Goal: Task Accomplishment & Management: Manage account settings

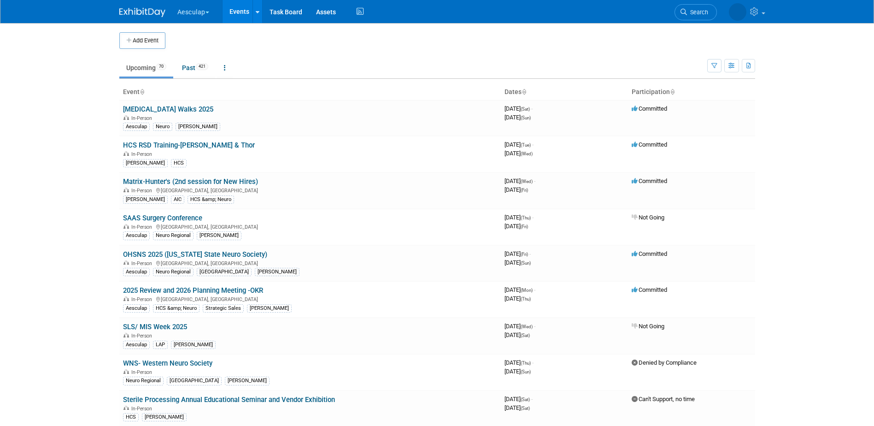
click at [206, 17] on button "Aesculap" at bounding box center [198, 10] width 44 height 20
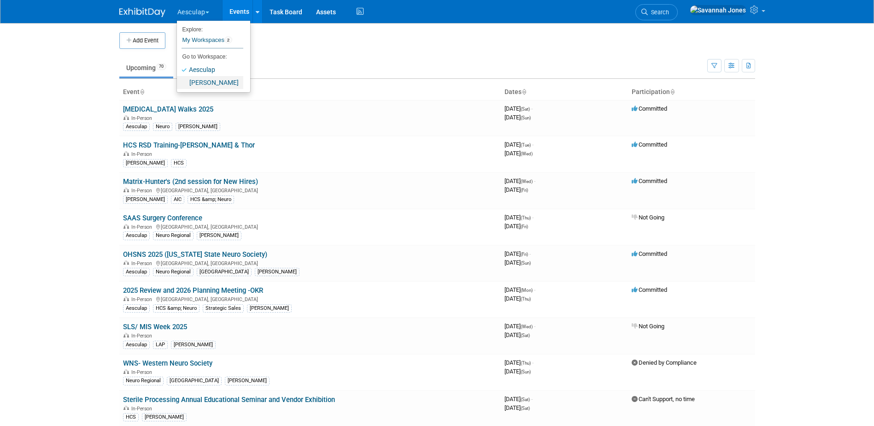
click at [210, 81] on link "[PERSON_NAME]" at bounding box center [210, 82] width 66 height 13
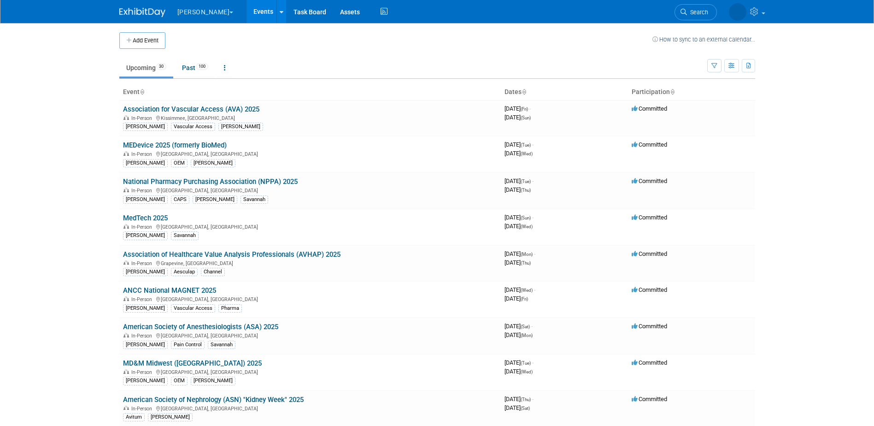
scroll to position [431, 0]
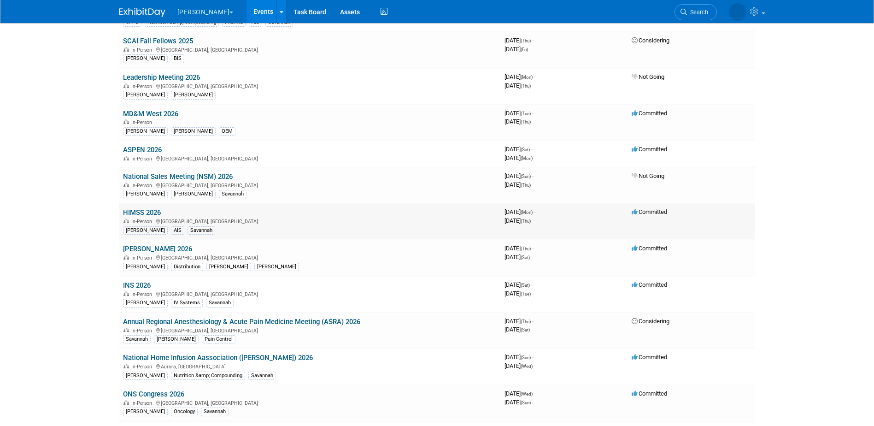
click at [144, 210] on link "HIMSS 2026" at bounding box center [142, 212] width 38 height 8
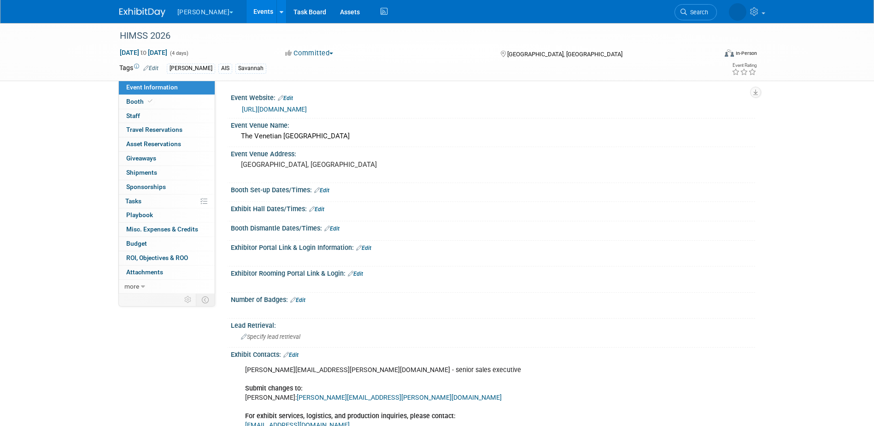
click at [247, 14] on link "Events" at bounding box center [264, 11] width 34 height 23
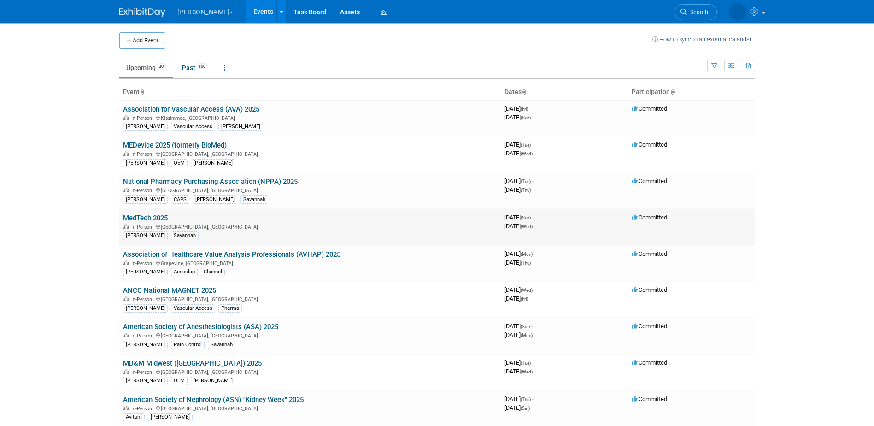
click at [162, 221] on link "MedTech 2025" at bounding box center [145, 218] width 45 height 8
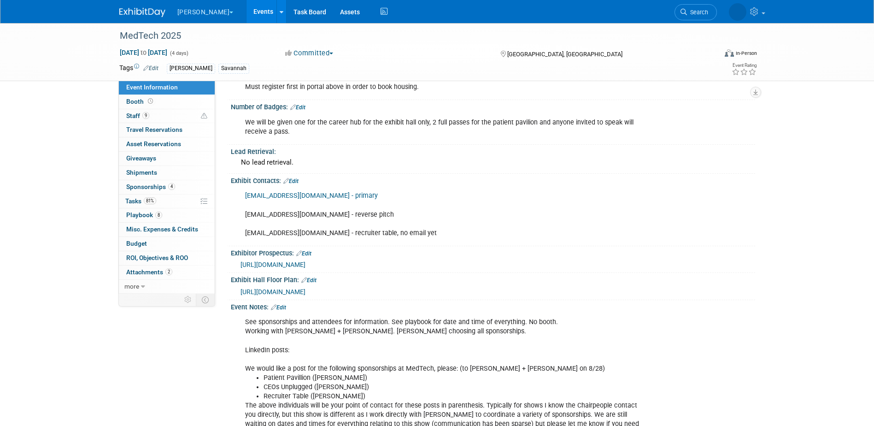
scroll to position [276, 0]
click at [247, 15] on link "Events" at bounding box center [264, 11] width 34 height 23
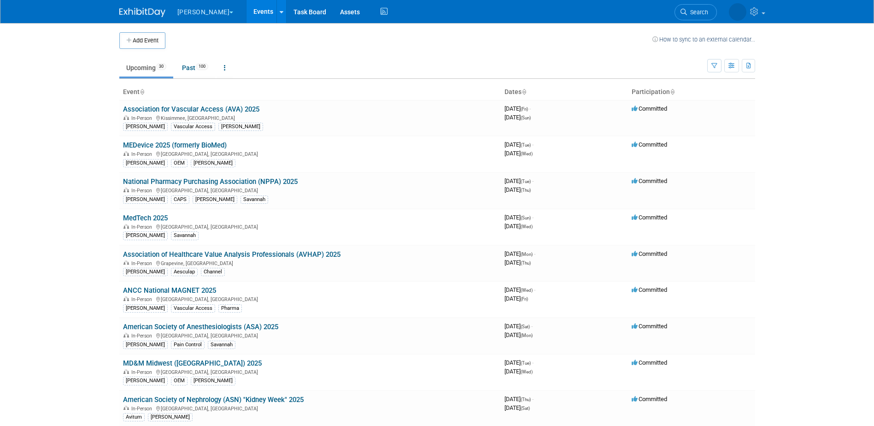
scroll to position [685, 0]
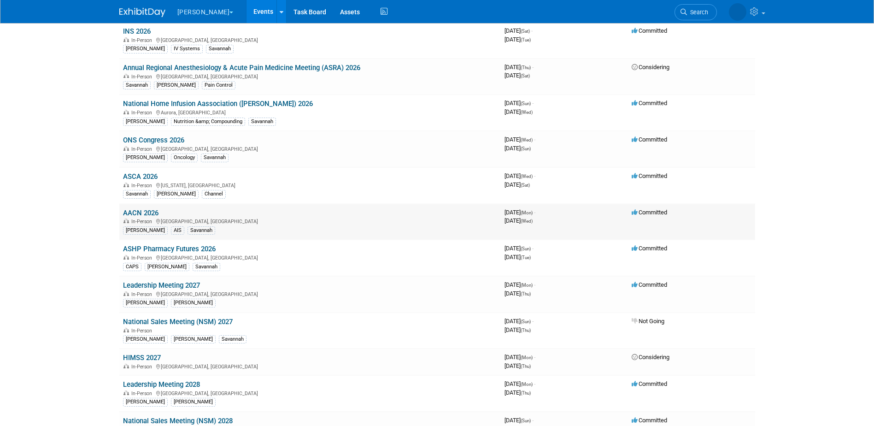
click at [155, 211] on link "AACN 2026" at bounding box center [140, 213] width 35 height 8
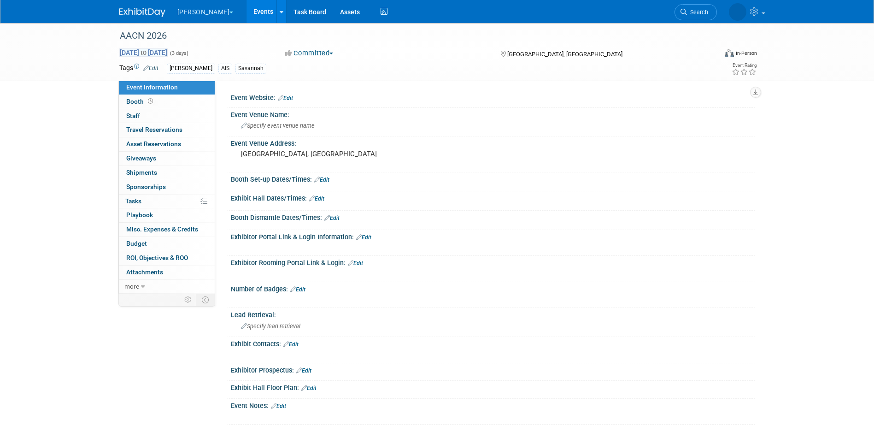
click at [168, 50] on span "May 18, 2026 to May 20, 2026" at bounding box center [143, 52] width 48 height 8
select select "4"
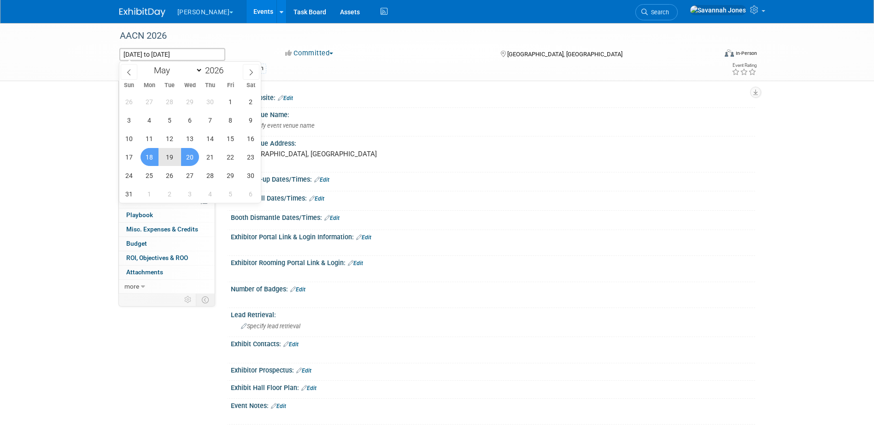
click at [162, 159] on span "19" at bounding box center [170, 157] width 18 height 18
type input "May 19, 2026"
click at [188, 156] on span "20" at bounding box center [190, 157] width 18 height 18
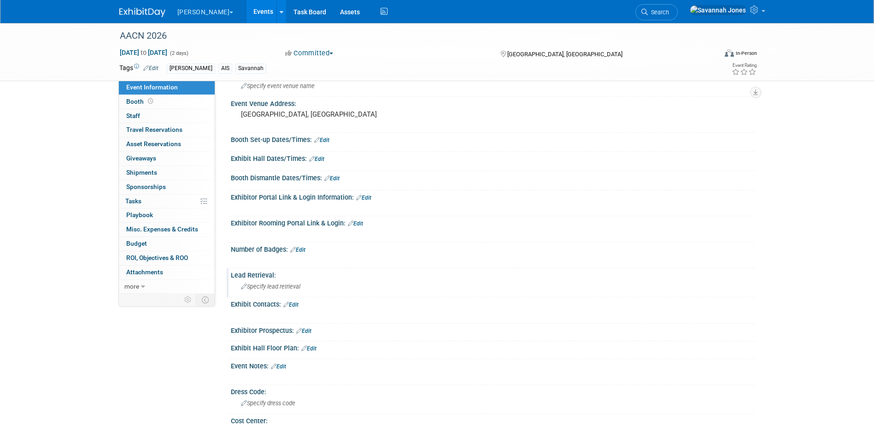
scroll to position [92, 0]
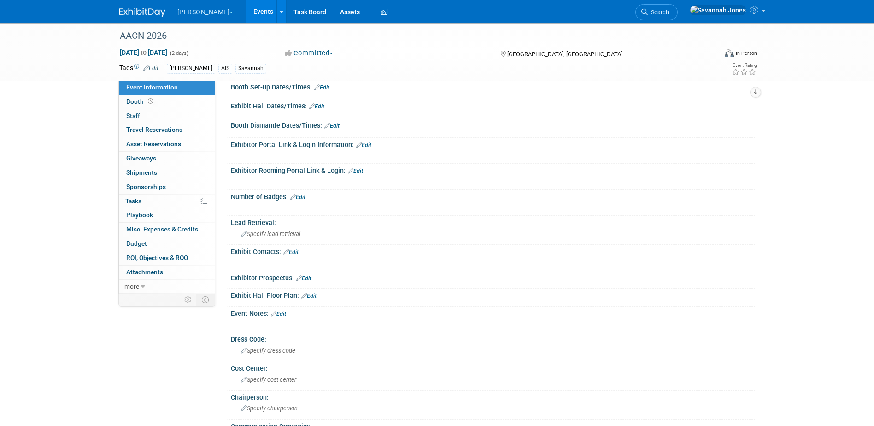
click at [310, 291] on div "Exhibit Hall Floor Plan: Edit" at bounding box center [493, 294] width 524 height 12
click at [311, 299] on div "Exhibit Hall Floor Plan: Edit" at bounding box center [491, 297] width 529 height 18
click at [307, 293] on link "Edit" at bounding box center [308, 296] width 15 height 6
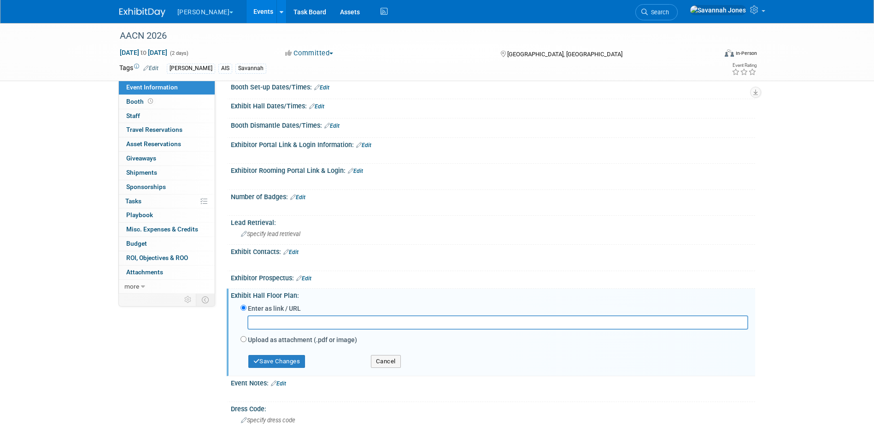
click at [309, 305] on div "Enter as link / URL" at bounding box center [495, 309] width 508 height 12
click at [313, 321] on input "text" at bounding box center [497, 322] width 501 height 14
paste input "https://s36.a2zinc.net/clients/AACCN2/nti2026/Public/EventMap.aspx?shMode=E&ID=…"
type input "https://s36.a2zinc.net/clients/AACCN2/nti2026/Public/EventMap.aspx?shMode=E&ID=…"
click at [301, 361] on button "Save Changes" at bounding box center [276, 361] width 57 height 13
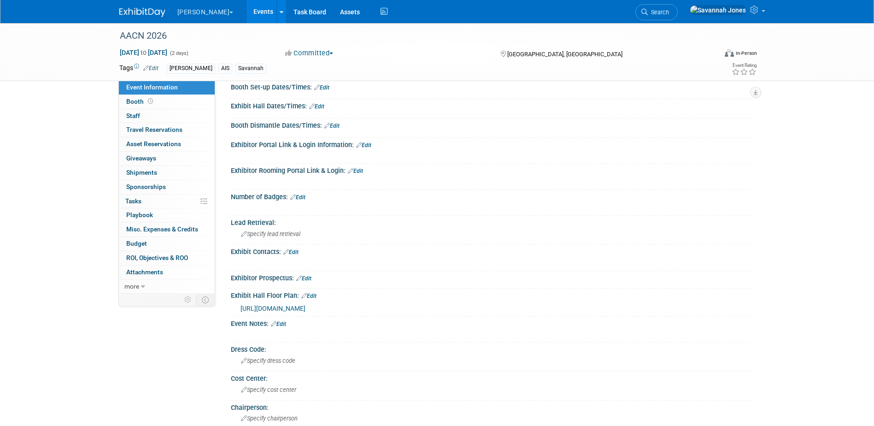
click at [247, 13] on link "Events" at bounding box center [264, 11] width 34 height 23
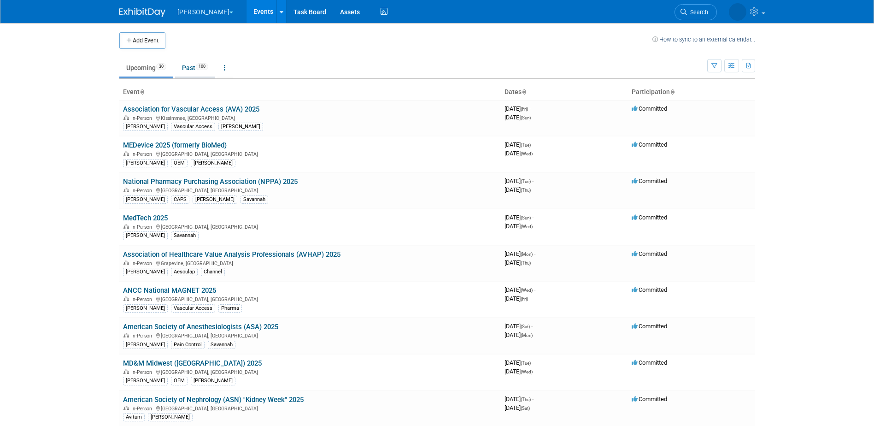
click at [204, 63] on span "100" at bounding box center [202, 66] width 12 height 7
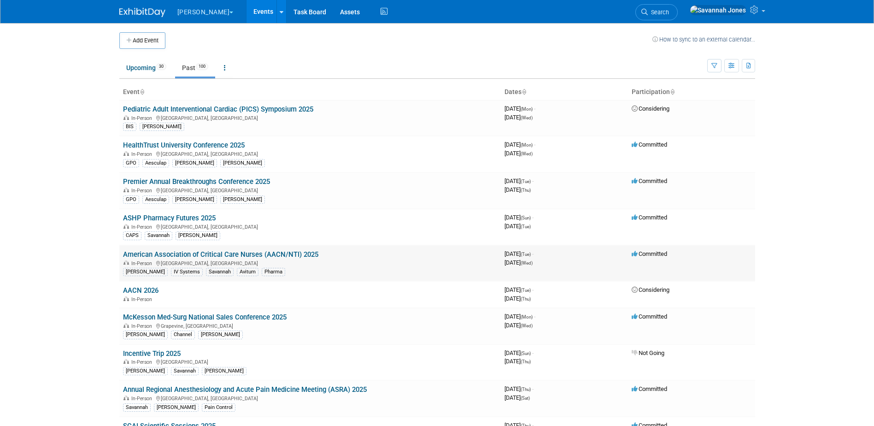
click at [313, 257] on link "American Association of Critical Care Nurses (AACN/NTI) 2025" at bounding box center [220, 254] width 195 height 8
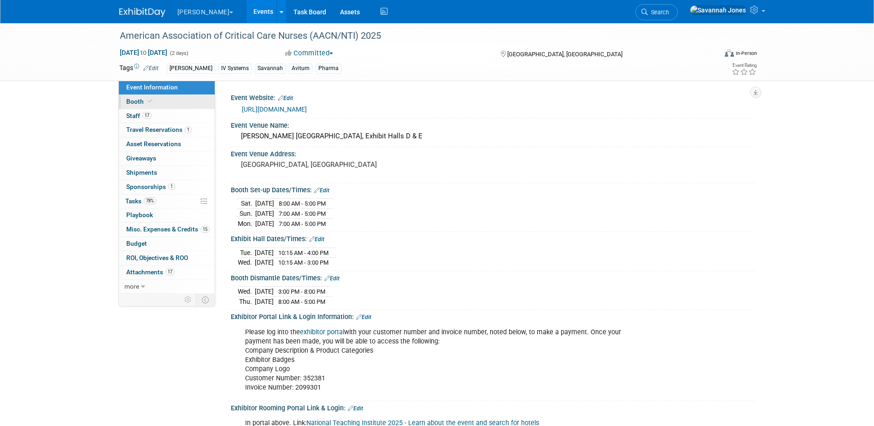
click at [147, 98] on span at bounding box center [150, 101] width 8 height 7
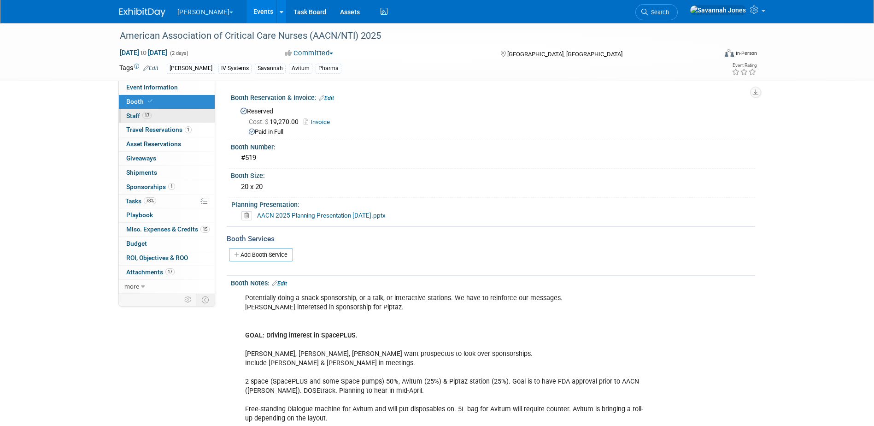
click at [151, 117] on span "17" at bounding box center [146, 115] width 9 height 7
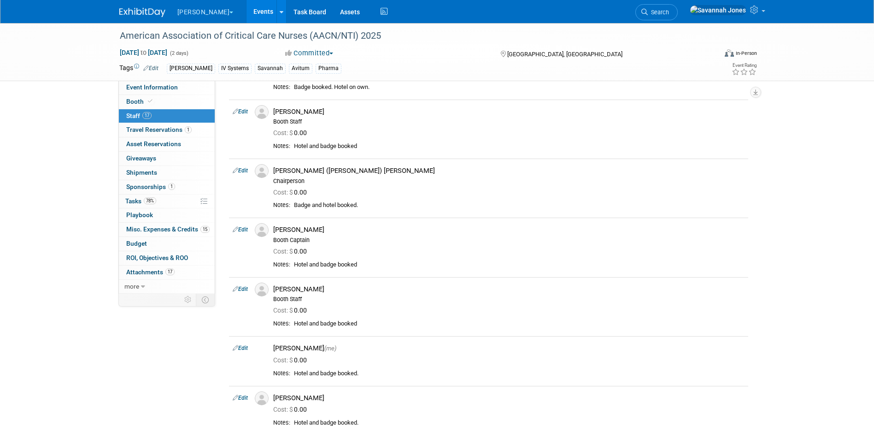
scroll to position [645, 0]
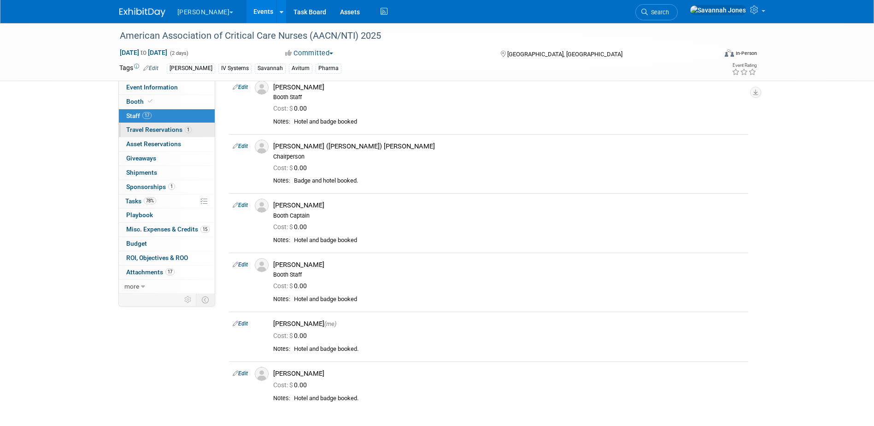
click at [199, 131] on link "1 Travel Reservations 1" at bounding box center [167, 130] width 96 height 14
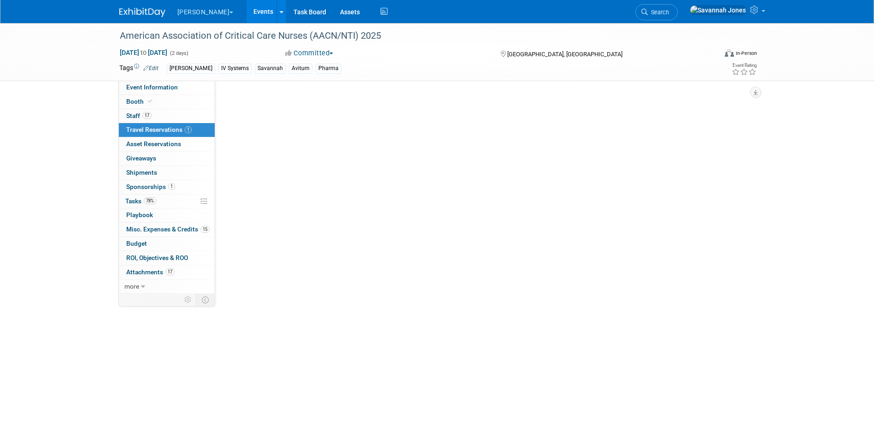
scroll to position [0, 0]
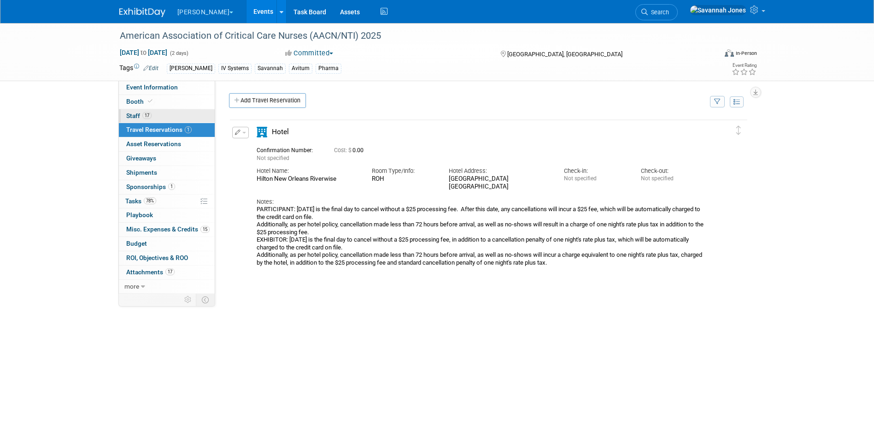
click at [194, 115] on link "17 Staff 17" at bounding box center [167, 116] width 96 height 14
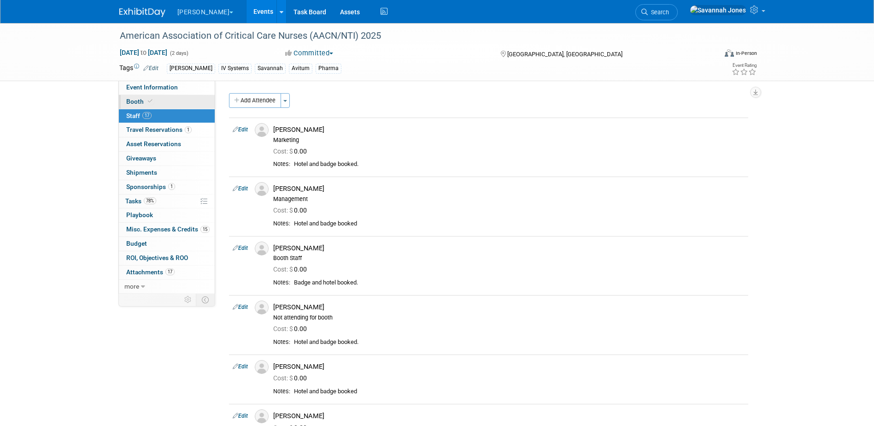
click at [193, 98] on link "Booth" at bounding box center [167, 102] width 96 height 14
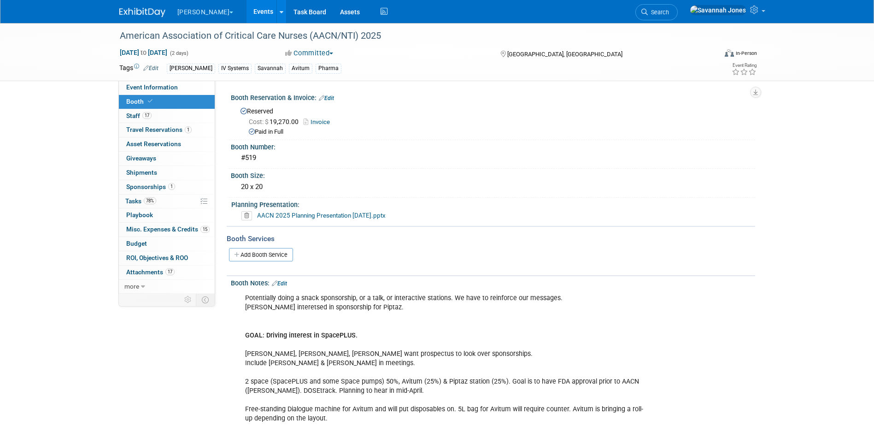
click at [247, 11] on link "Events" at bounding box center [264, 11] width 34 height 23
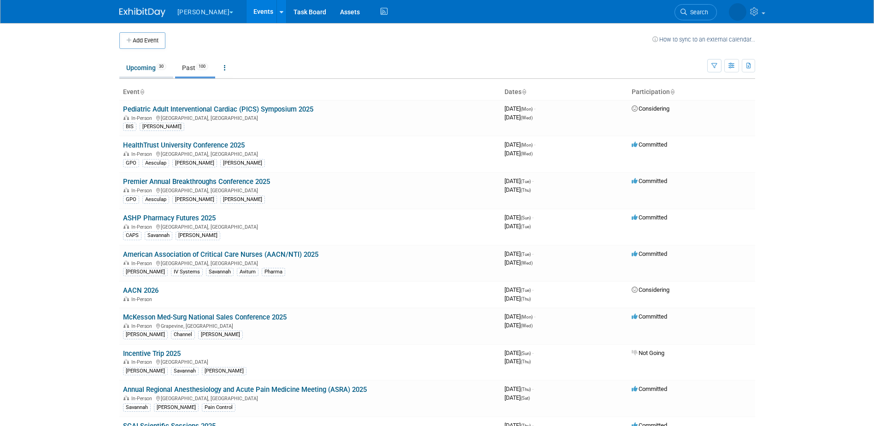
click at [159, 64] on span "30" at bounding box center [161, 66] width 10 height 7
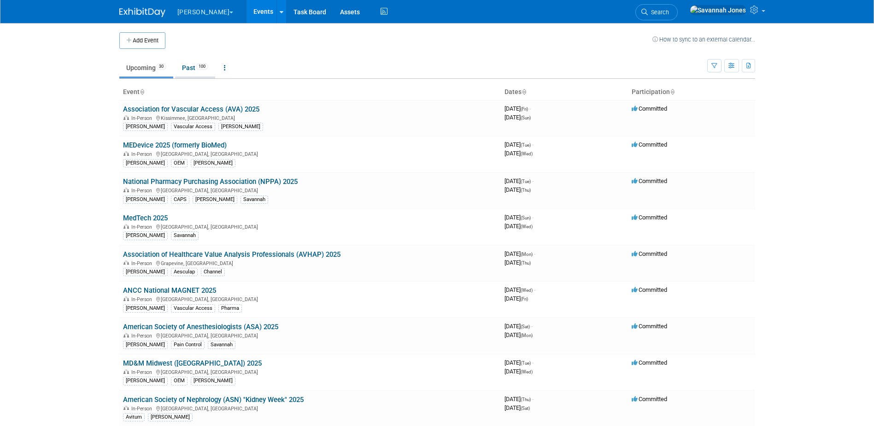
click at [213, 66] on link "Past 100" at bounding box center [195, 68] width 40 height 18
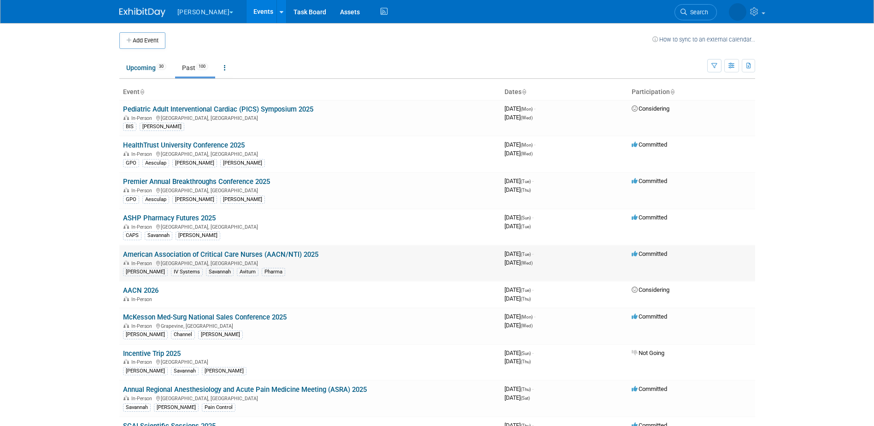
click at [280, 255] on link "American Association of Critical Care Nurses (AACN/NTI) 2025" at bounding box center [220, 254] width 195 height 8
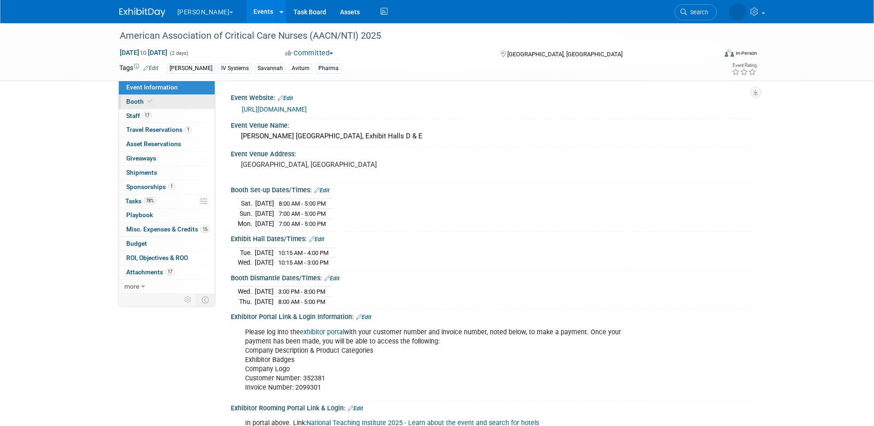
click at [177, 104] on link "Booth" at bounding box center [167, 102] width 96 height 14
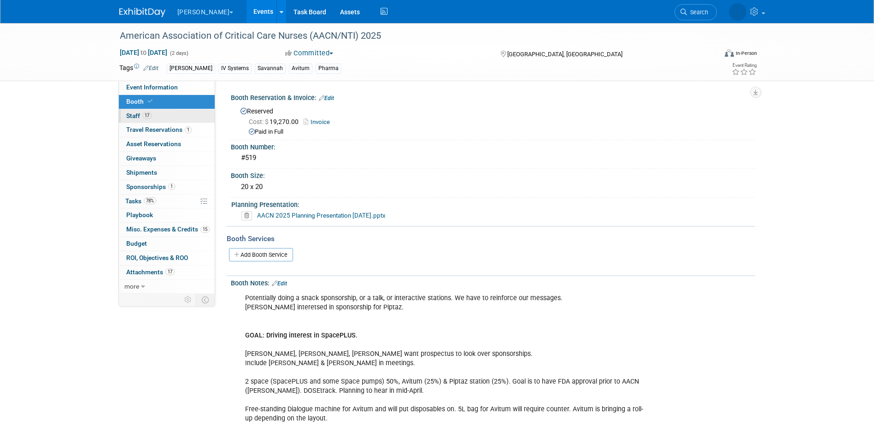
click at [178, 117] on link "17 Staff 17" at bounding box center [167, 116] width 96 height 14
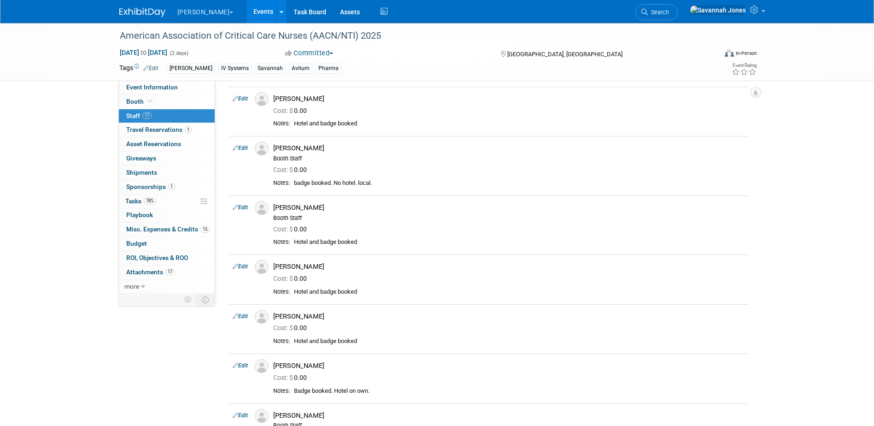
scroll to position [369, 0]
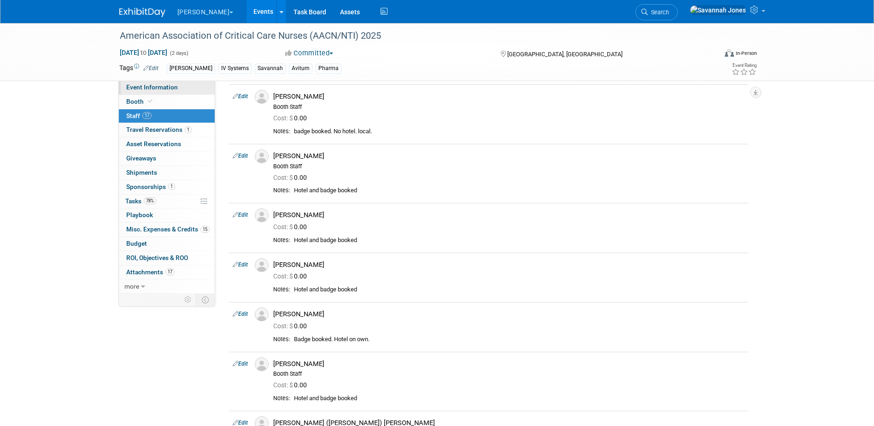
click at [173, 89] on span "Event Information" at bounding box center [152, 86] width 52 height 7
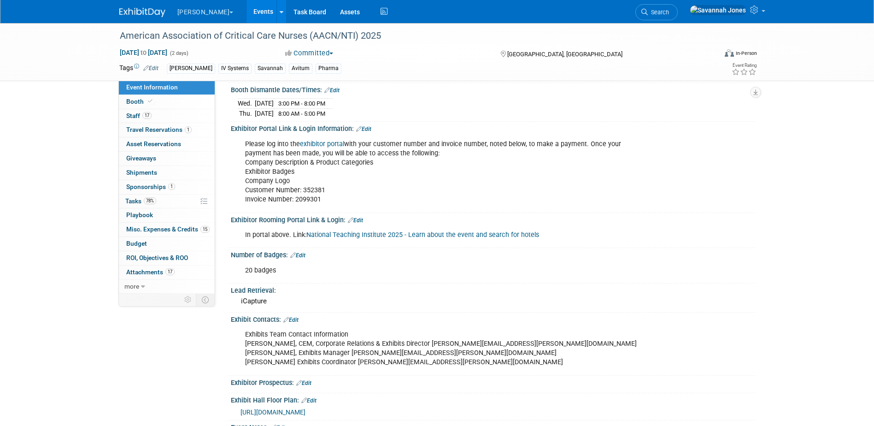
scroll to position [182, 0]
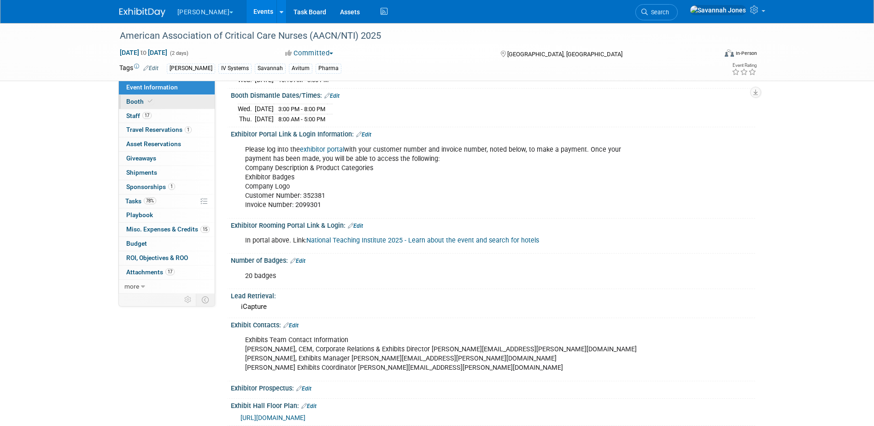
click at [155, 105] on link "Booth" at bounding box center [167, 102] width 96 height 14
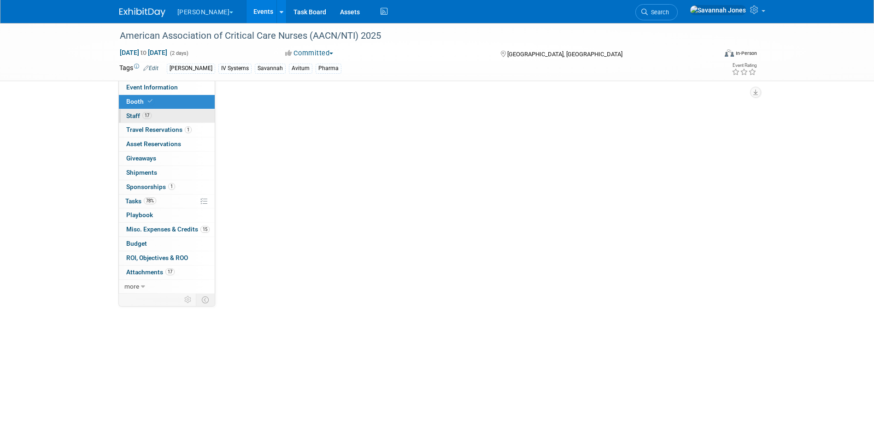
scroll to position [0, 0]
click at [156, 119] on link "17 Staff 17" at bounding box center [167, 116] width 96 height 14
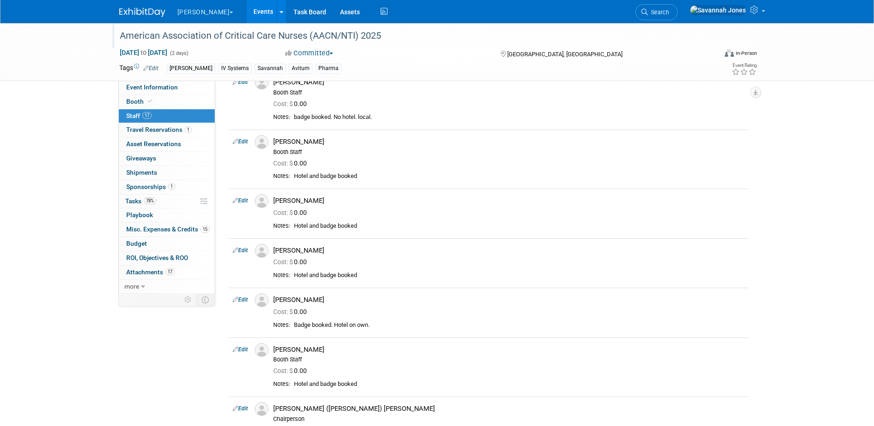
scroll to position [415, 0]
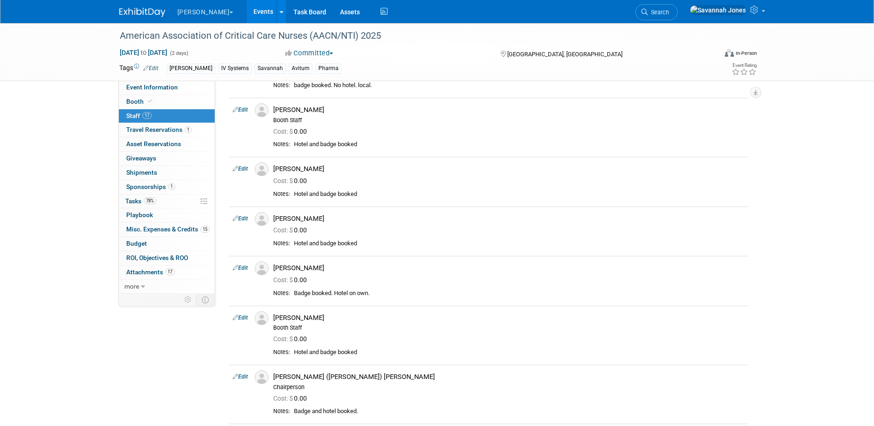
click at [247, 7] on link "Events" at bounding box center [264, 11] width 34 height 23
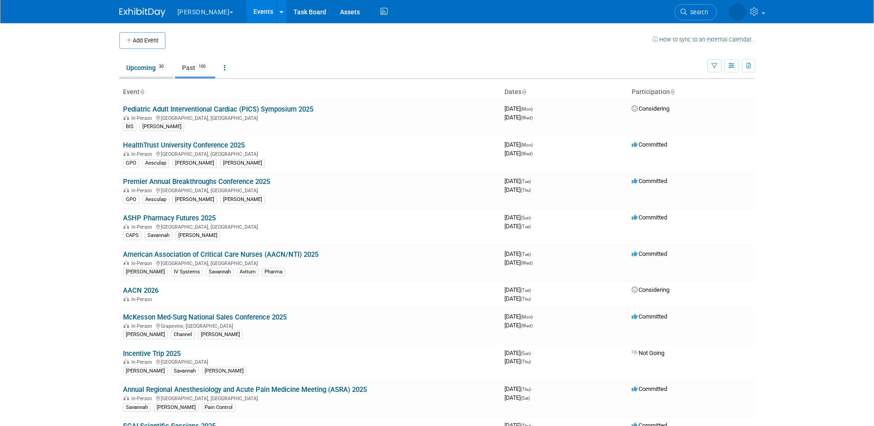
click at [154, 66] on link "Upcoming 30" at bounding box center [146, 68] width 54 height 18
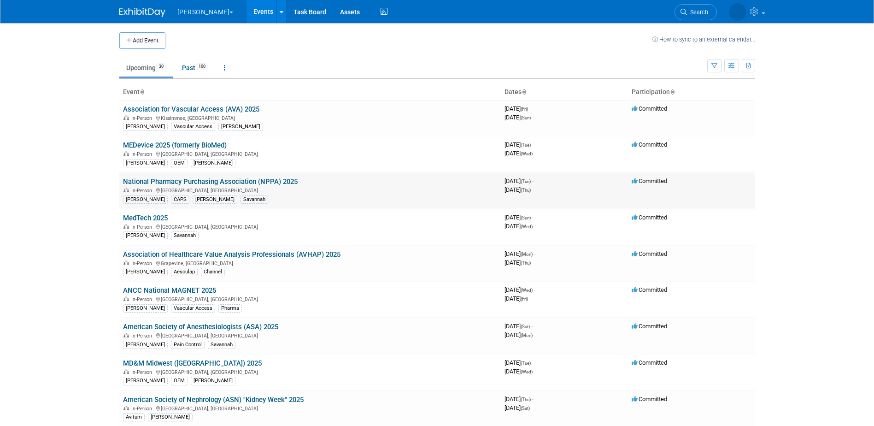
click at [239, 184] on link "National Pharmacy Purchasing Association (NPPA) 2025" at bounding box center [210, 181] width 175 height 8
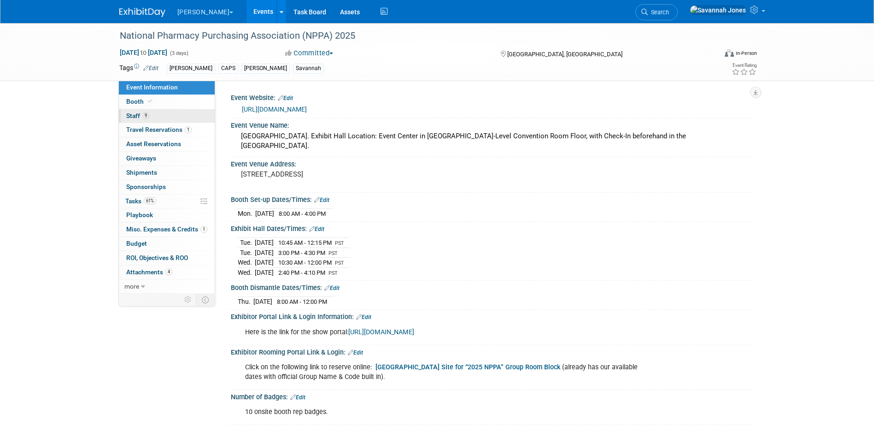
click at [162, 110] on link "9 Staff 9" at bounding box center [167, 116] width 96 height 14
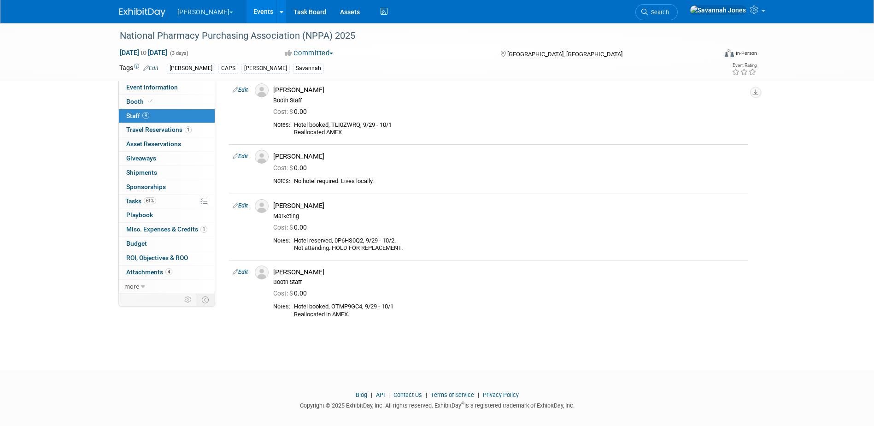
scroll to position [323, 0]
click at [195, 91] on link "Event Information" at bounding box center [167, 88] width 96 height 14
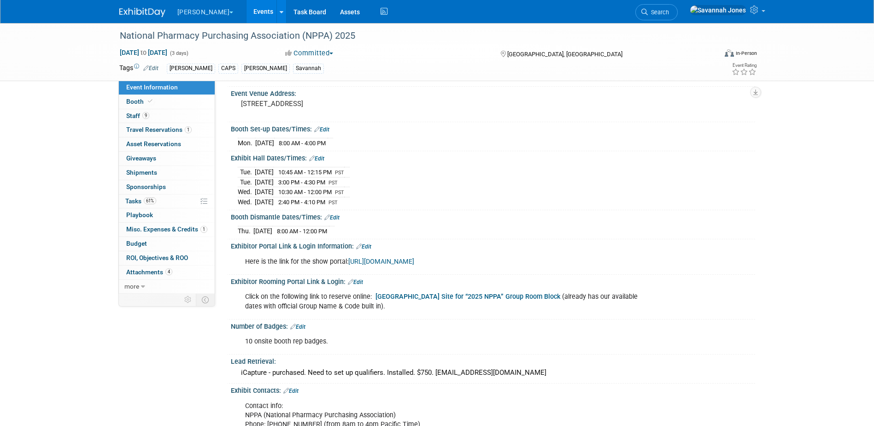
scroll to position [92, 0]
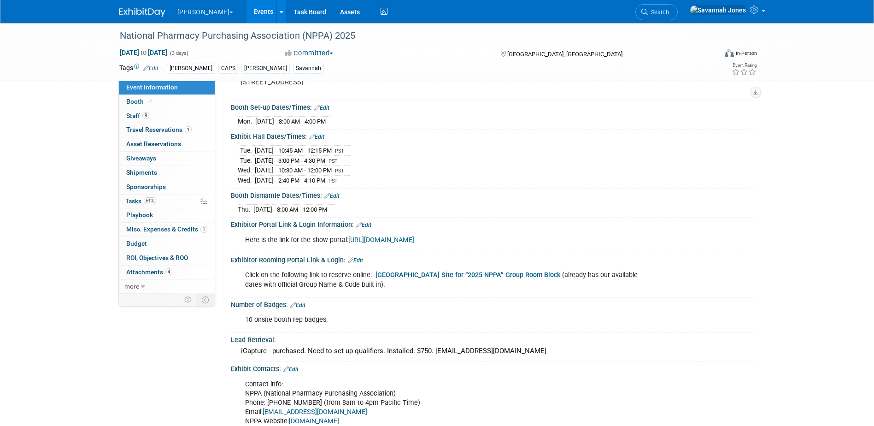
click at [414, 238] on link "[URL][DOMAIN_NAME]" at bounding box center [381, 240] width 66 height 8
click at [182, 96] on link "Booth" at bounding box center [167, 102] width 96 height 14
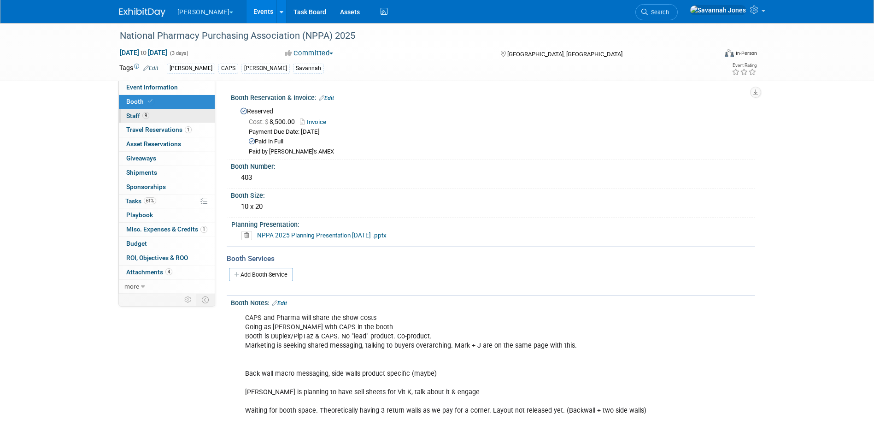
click at [201, 117] on link "9 Staff 9" at bounding box center [167, 116] width 96 height 14
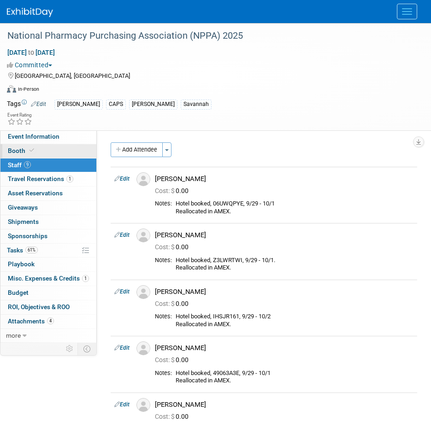
click at [54, 152] on link "Booth" at bounding box center [48, 151] width 96 height 14
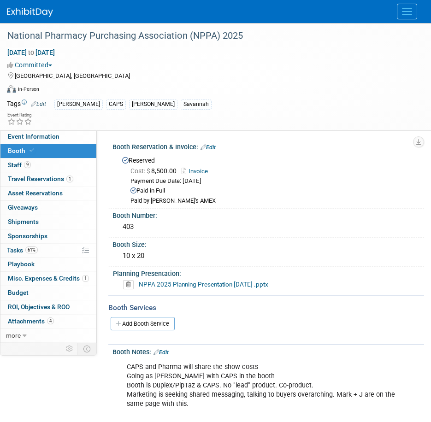
click at [202, 169] on link "Invoice" at bounding box center [197, 171] width 31 height 7
click at [59, 159] on link "9 Staff 9" at bounding box center [48, 166] width 96 height 14
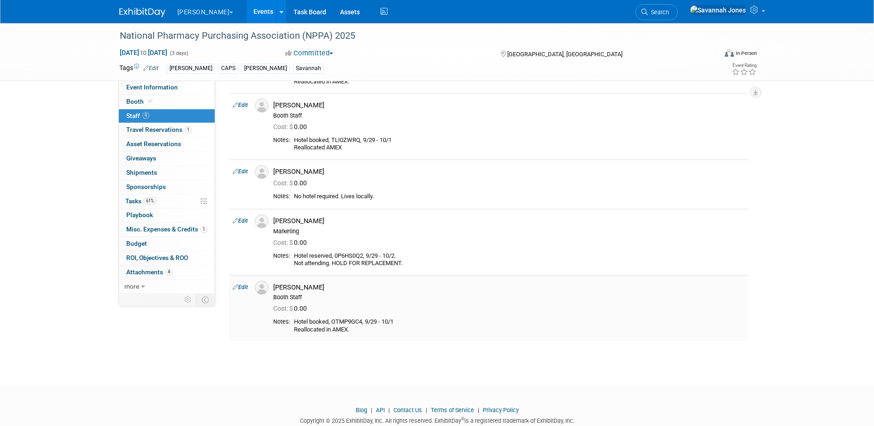
scroll to position [323, 0]
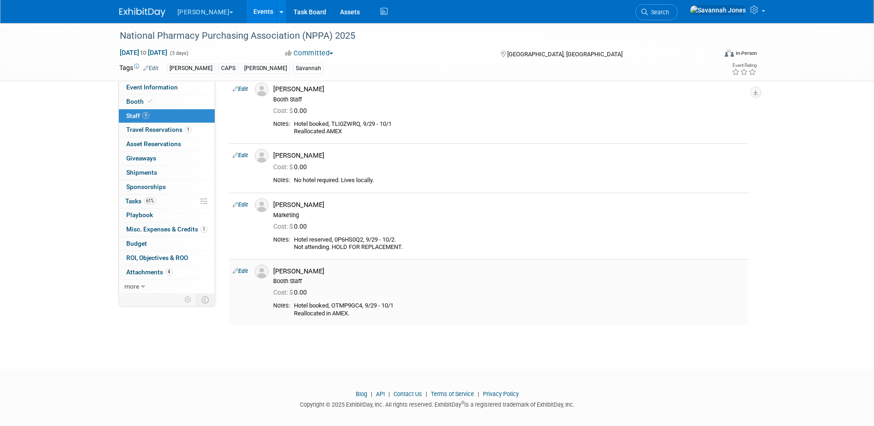
click at [236, 274] on icon at bounding box center [236, 271] width 6 height 10
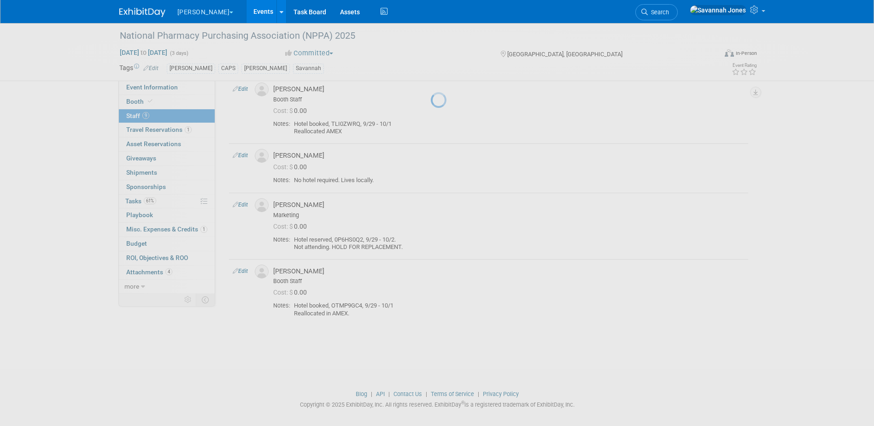
select select "3f04fe6a-15bb-49dc-8d2a-fc5e1d9ab94f"
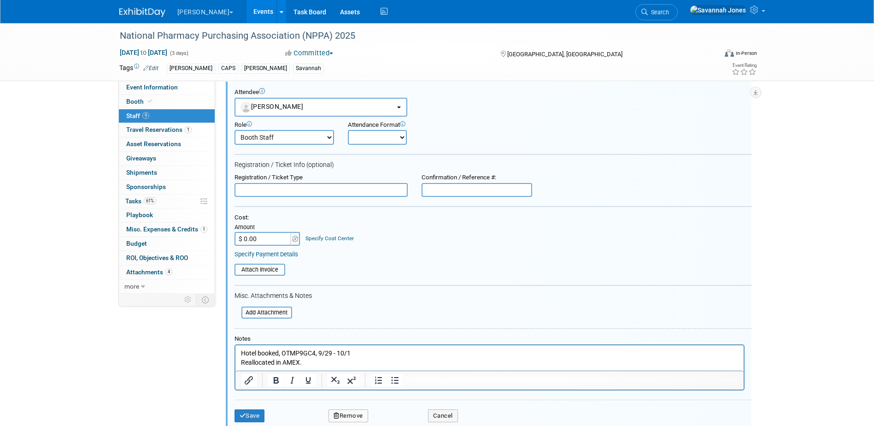
scroll to position [0, 0]
click at [340, 362] on p "Hotel booked, OTMP9GC4, 9/29 - 10/1 Reallocated in AMEX." at bounding box center [490, 357] width 498 height 18
click at [245, 419] on icon "submit" at bounding box center [243, 421] width 6 height 6
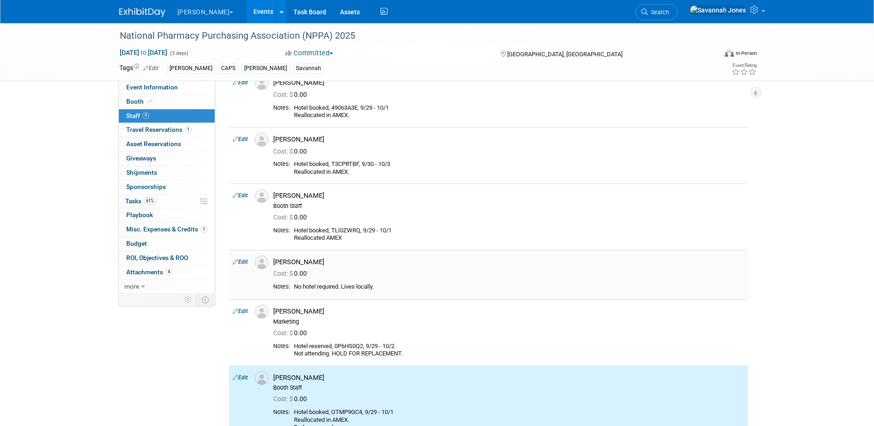
scroll to position [292, 0]
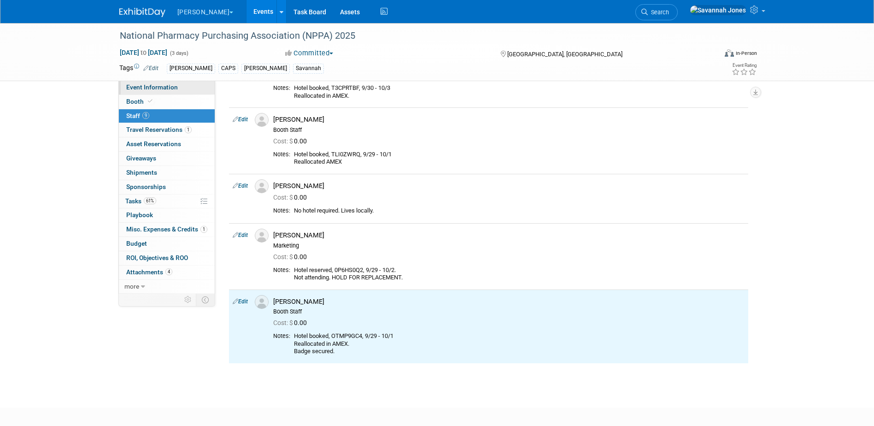
click at [188, 90] on link "Event Information" at bounding box center [167, 88] width 96 height 14
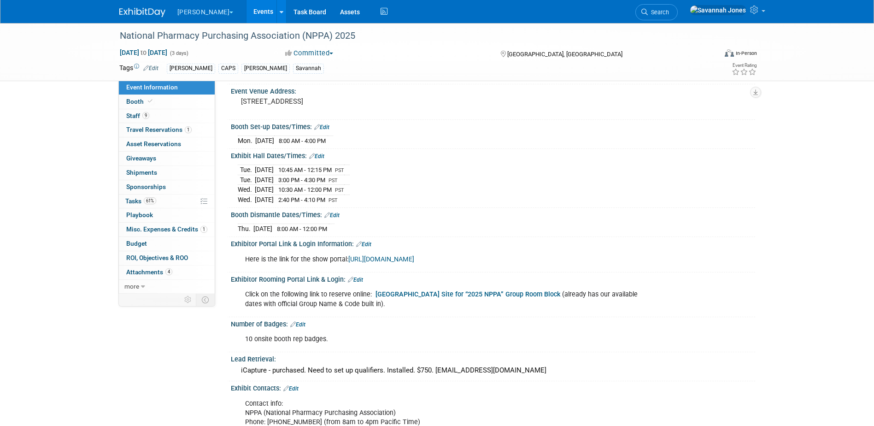
scroll to position [184, 0]
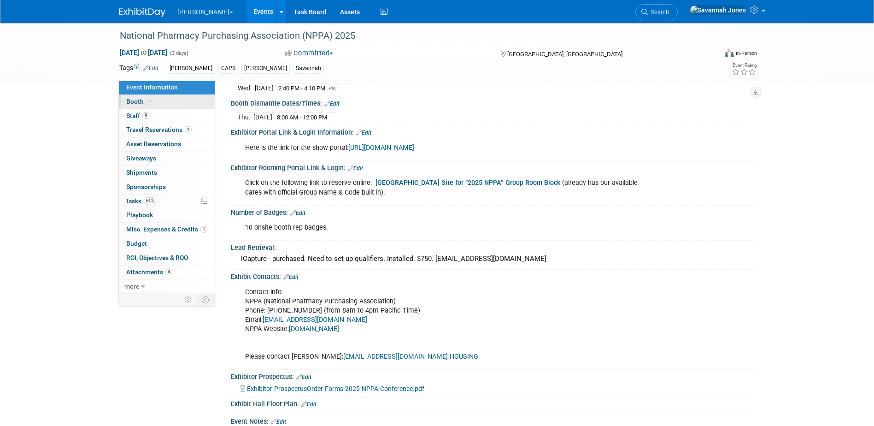
click at [161, 99] on link "Booth" at bounding box center [167, 102] width 96 height 14
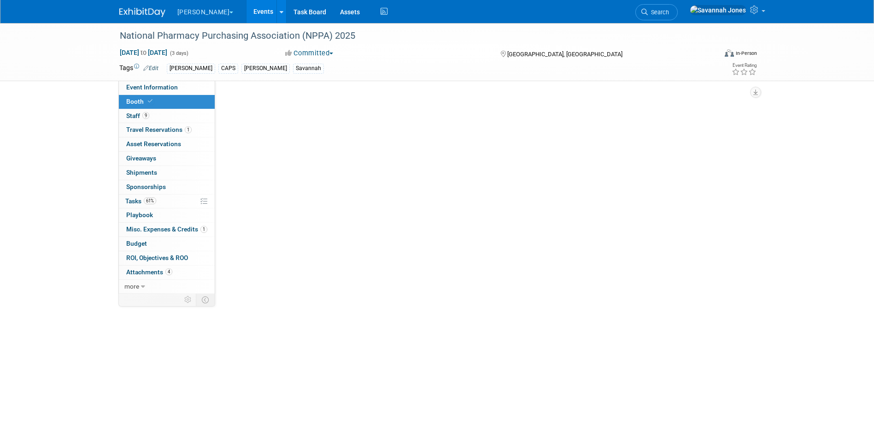
scroll to position [0, 0]
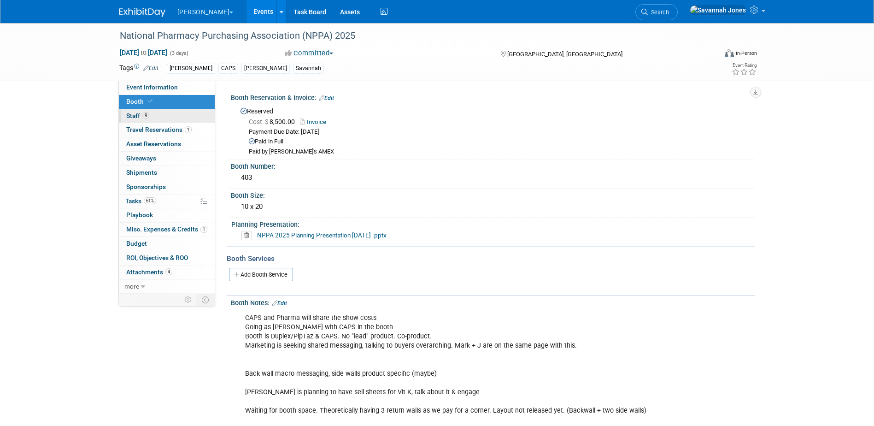
click at [162, 118] on link "9 Staff 9" at bounding box center [167, 116] width 96 height 14
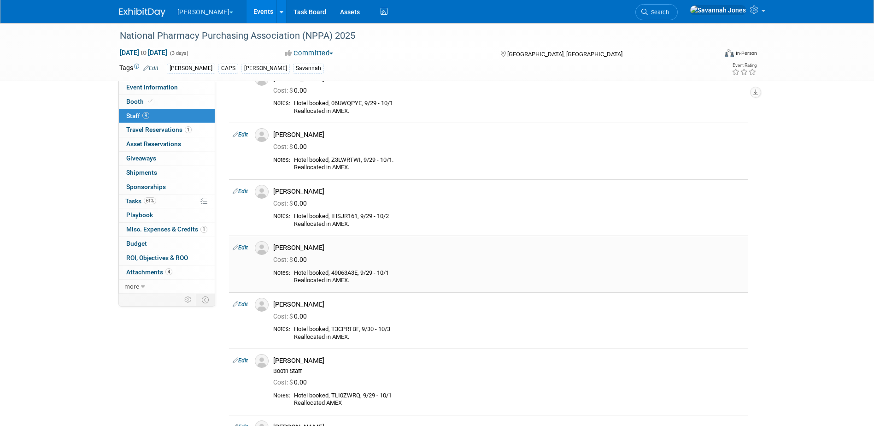
scroll to position [92, 0]
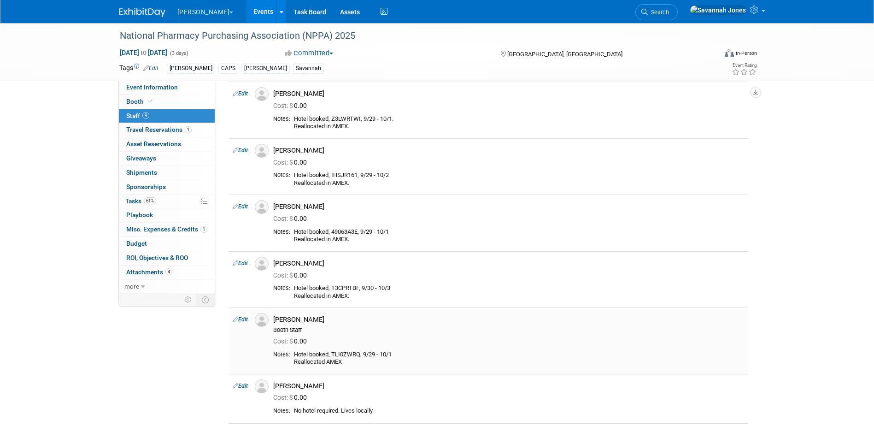
click at [242, 317] on link "Edit" at bounding box center [240, 319] width 15 height 6
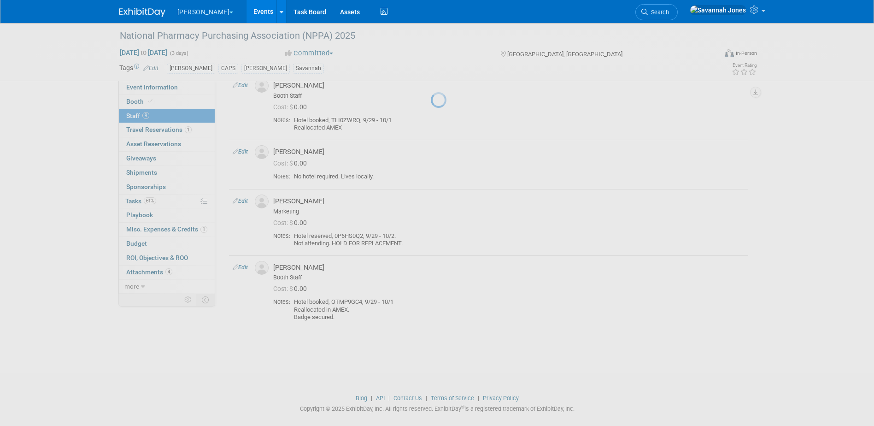
select select "6d6d2e55-6186-4cf2-b17c-f70947ba66ab"
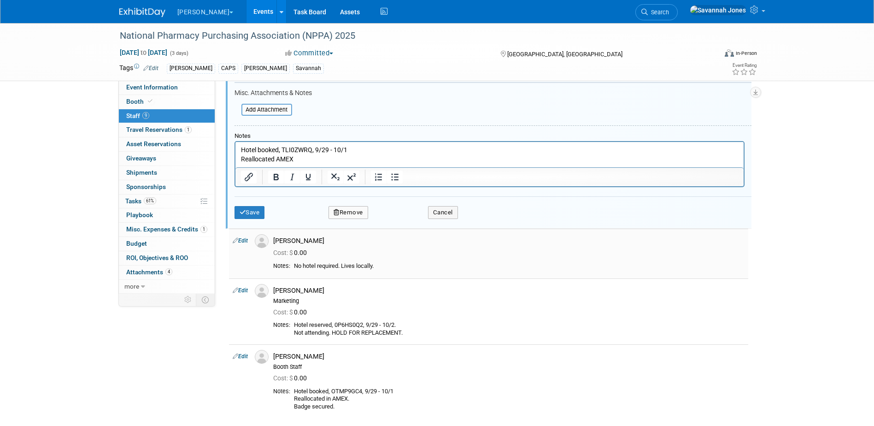
scroll to position [522, 0]
click at [358, 150] on p "Hotel booked, TLI0ZWRQ, 9/29 - 10/1 Reallocated AMEX" at bounding box center [490, 154] width 498 height 18
click at [363, 155] on p "Hotel booked, TLI0ZWRQ, 9/29 - 10/1 Reallocated AMEX" at bounding box center [490, 154] width 498 height 18
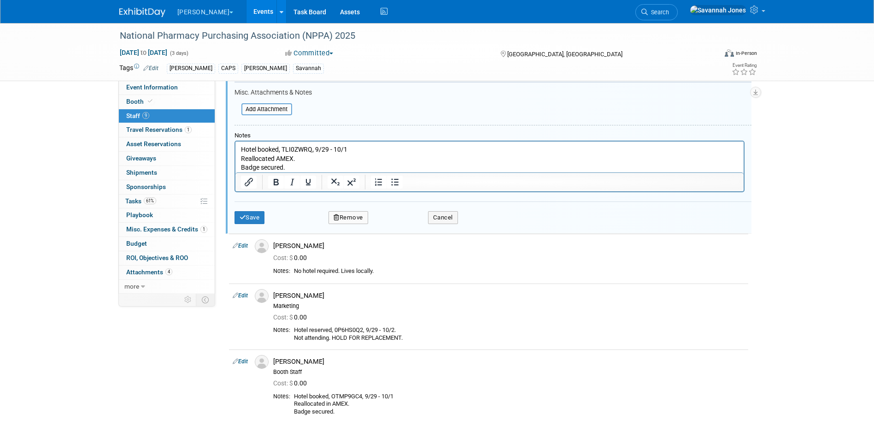
click at [242, 147] on p "Hotel booked, TLI0ZWRQ, 9/29 - 10/1 Reallocated AMEX." at bounding box center [490, 154] width 498 height 18
click at [253, 215] on button "Save" at bounding box center [250, 217] width 30 height 13
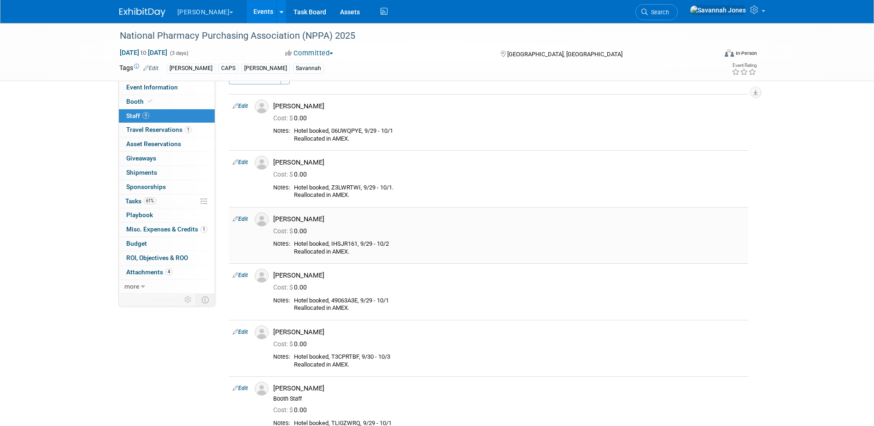
scroll to position [23, 0]
click at [236, 166] on icon at bounding box center [236, 163] width 6 height 10
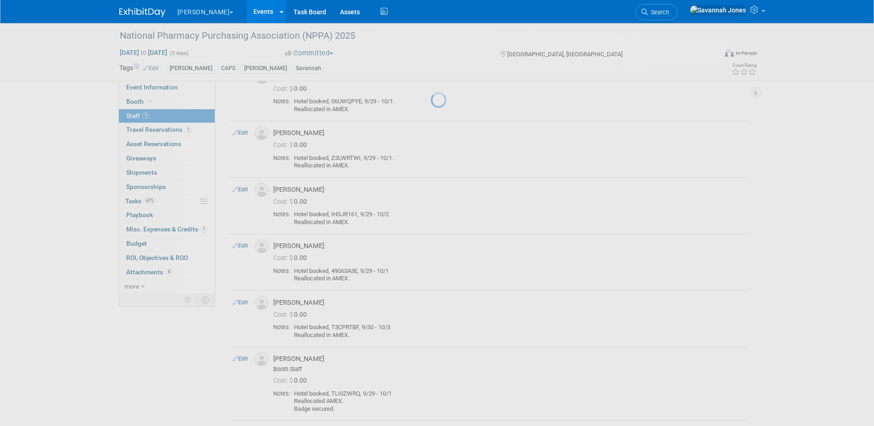
select select "77043730-cb4a-4e70-8381-5a20cd3596b5"
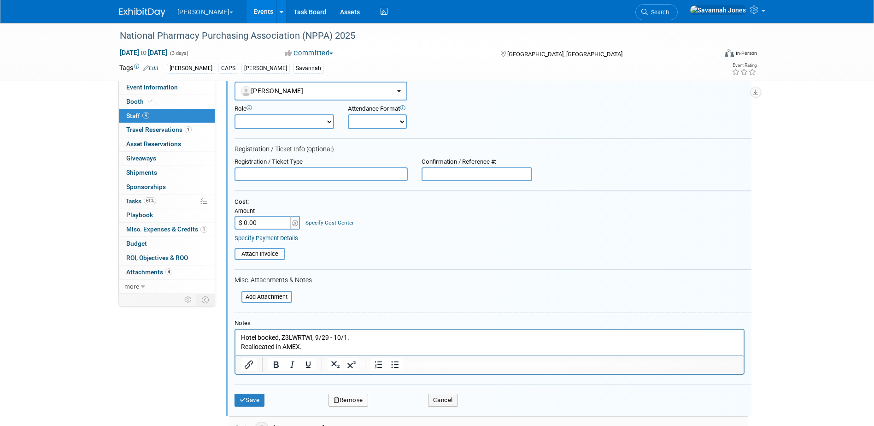
scroll to position [278, 0]
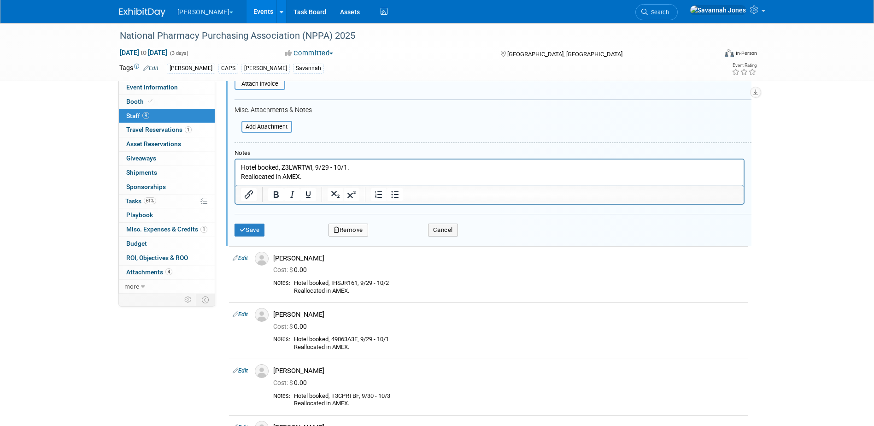
click at [318, 173] on p "Hotel booked, Z3LWRTWI, 9/29 - 10/1. Reallocated in AMEX." at bounding box center [490, 172] width 498 height 18
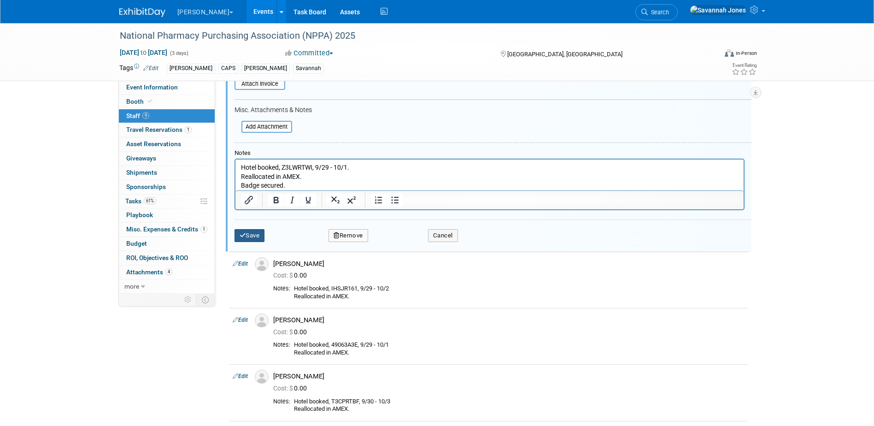
click at [250, 237] on button "Save" at bounding box center [250, 235] width 30 height 13
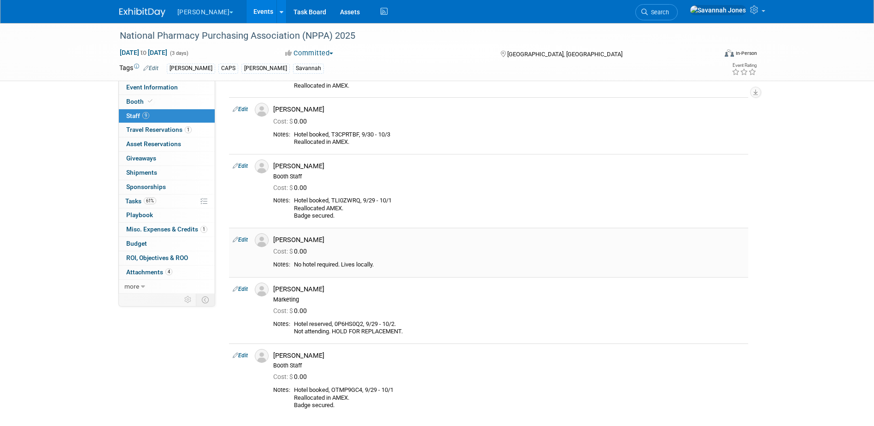
scroll to position [276, 0]
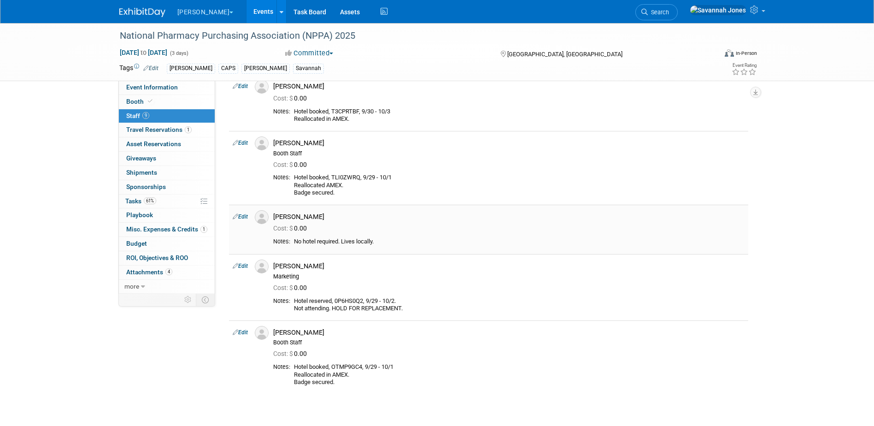
click at [240, 217] on link "Edit" at bounding box center [240, 216] width 15 height 6
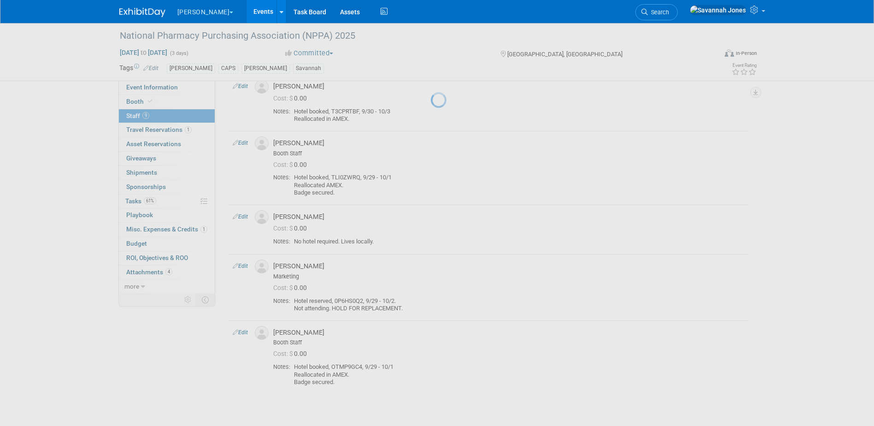
select select "9a28b762-112f-48c0-86f0-1ce7c3e5d5a0"
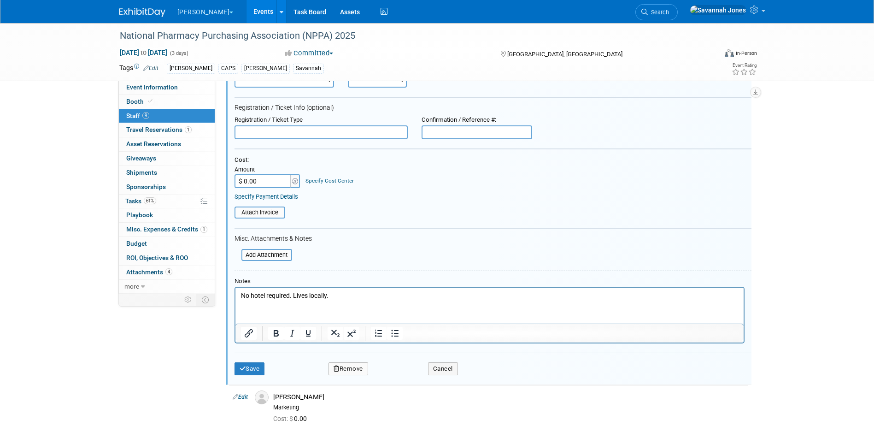
scroll to position [458, 0]
click at [346, 294] on p "No hotel required. Lives locally." at bounding box center [490, 294] width 498 height 9
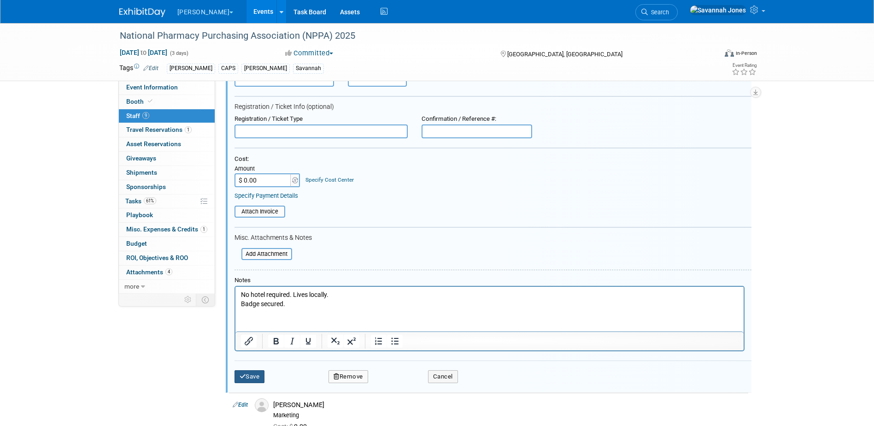
click at [261, 374] on button "Save" at bounding box center [250, 376] width 30 height 13
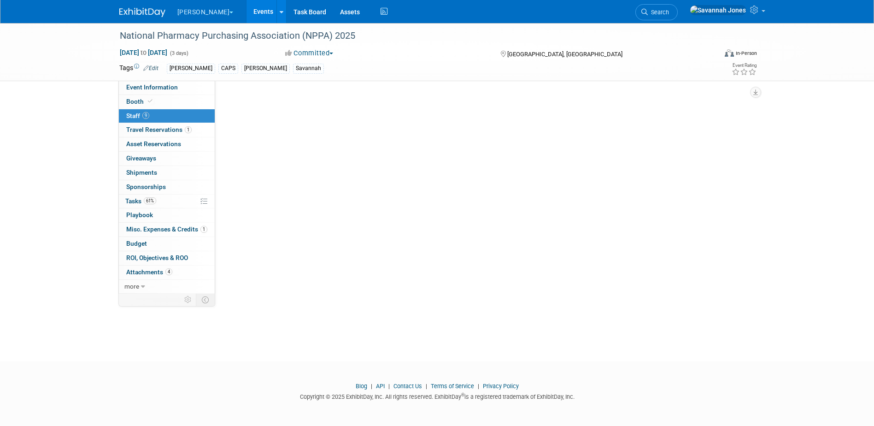
scroll to position [360, 0]
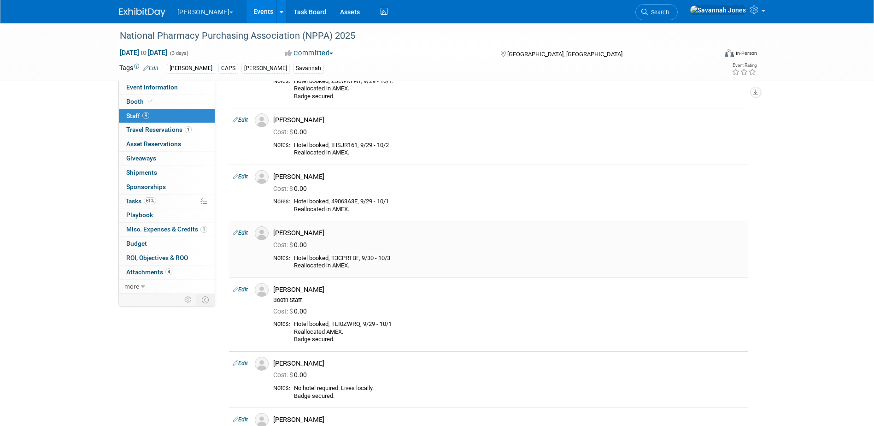
click at [241, 231] on link "Edit" at bounding box center [240, 232] width 15 height 6
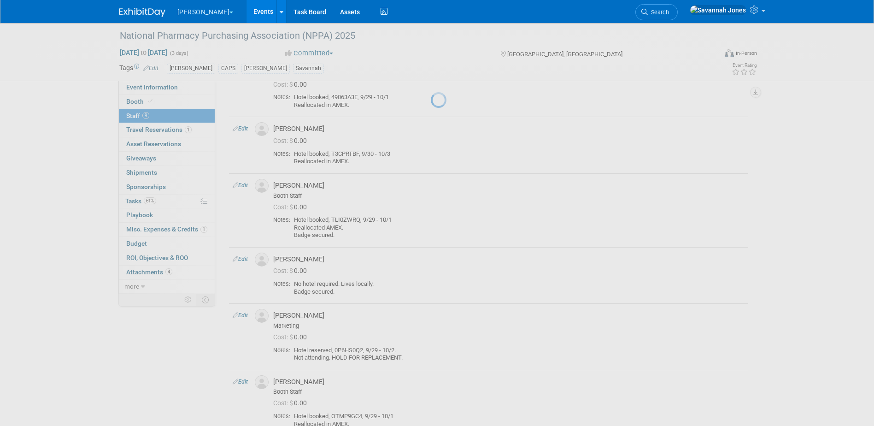
select select "3a764022-0207-4eeb-8696-6f83004d350c"
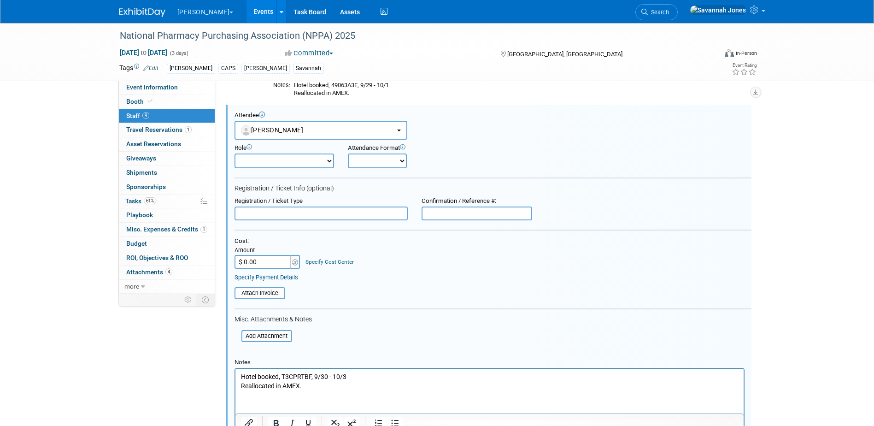
scroll to position [292, 0]
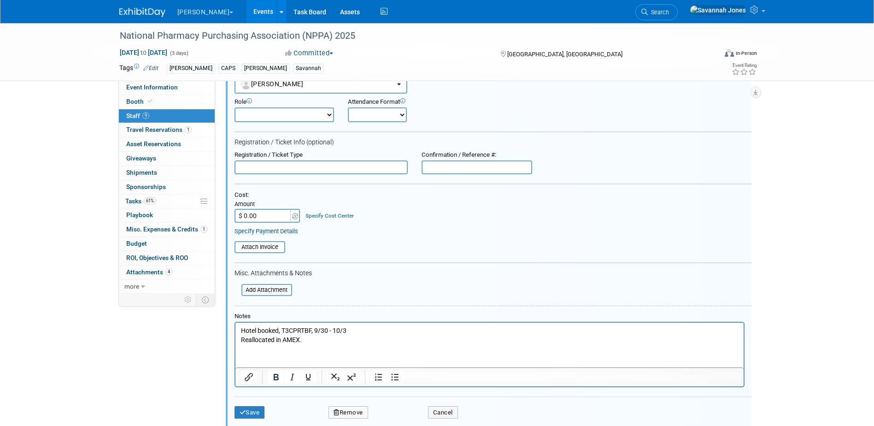
click at [329, 341] on p "Hotel booked, T3CPRTBF, 9/30 - 10/3 Reallocated in AMEX." at bounding box center [490, 335] width 498 height 18
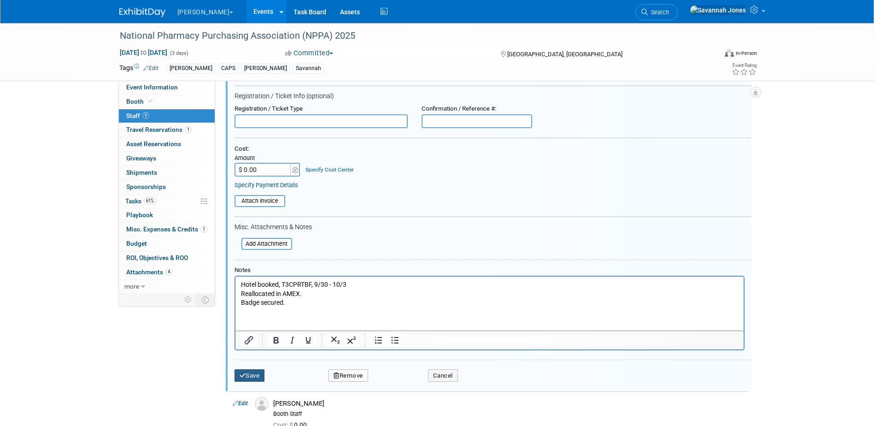
click at [259, 381] on button "Save" at bounding box center [250, 375] width 30 height 13
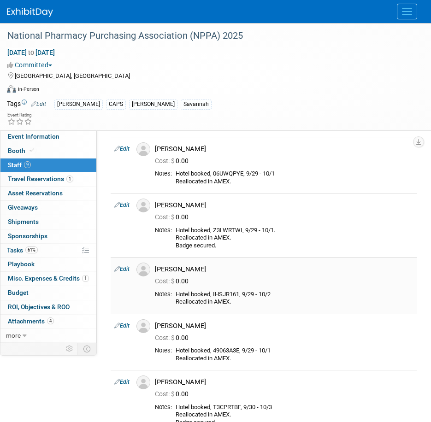
scroll to position [46, 0]
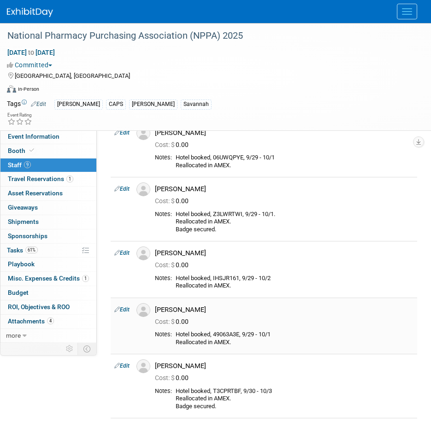
click at [118, 310] on icon at bounding box center [117, 310] width 6 height 10
select select "88d68e25-73ad-4e7c-a4c0-241783e7f8a3"
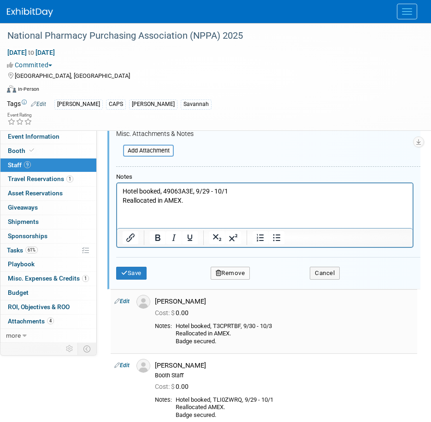
scroll to position [478, 0]
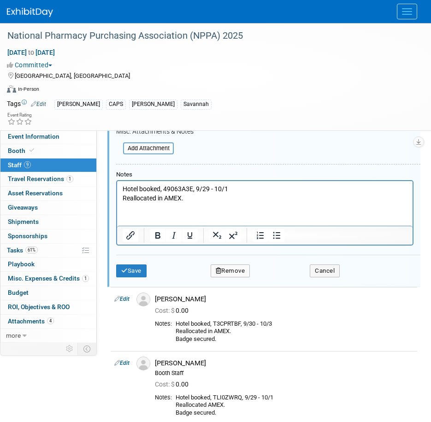
click at [193, 202] on html "Hotel booked, 49063A3E, 9/29 - 10/1 Reallocated in AMEX." at bounding box center [264, 192] width 295 height 22
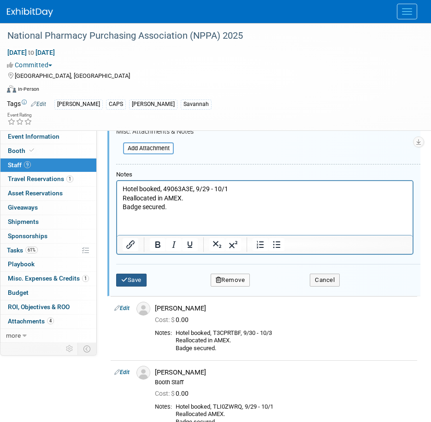
click at [131, 279] on button "Save" at bounding box center [131, 280] width 30 height 13
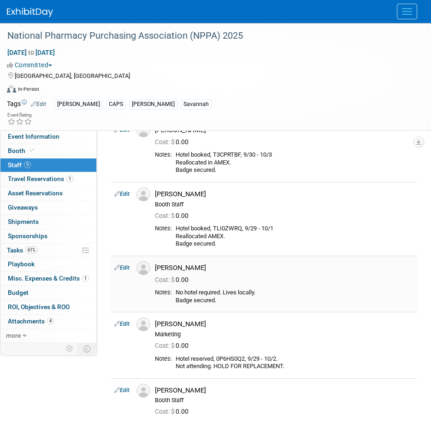
scroll to position [323, 0]
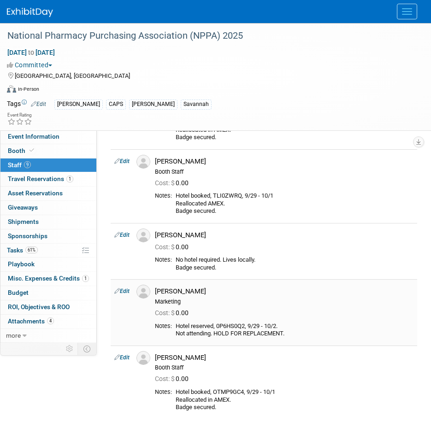
click at [124, 293] on link "Edit" at bounding box center [121, 291] width 15 height 6
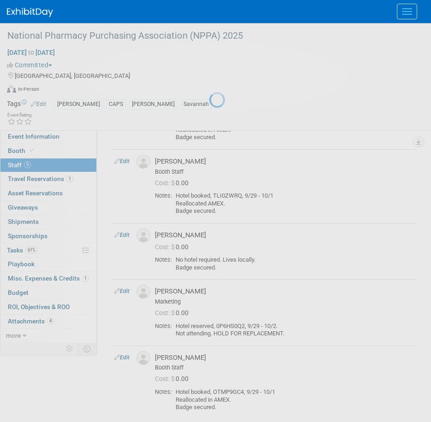
select select "83b25ab2-2e62-4866-a224-c1c14cdf80d5"
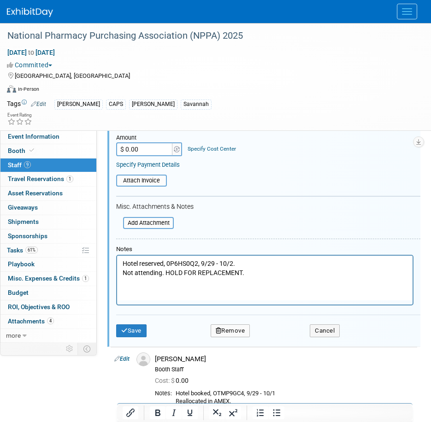
scroll to position [662, 0]
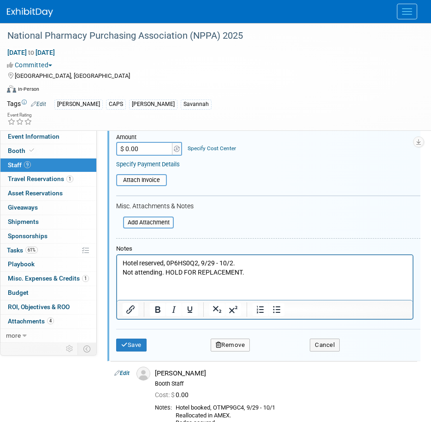
click at [277, 271] on p "Hotel reserved, 0P6HS0Q2, 9/29 - 10/2. Not attending. HOLD FOR REPLACEMENT." at bounding box center [265, 268] width 285 height 18
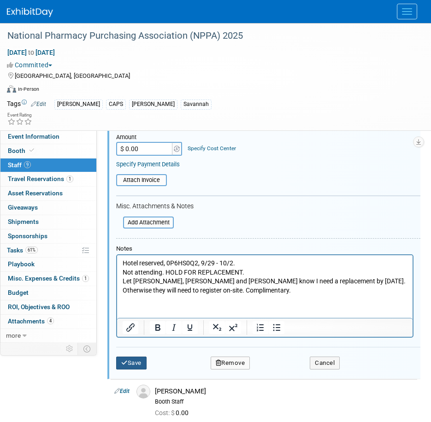
click at [138, 358] on button "Save" at bounding box center [131, 363] width 30 height 13
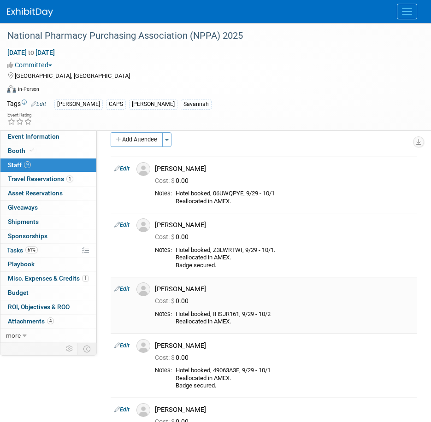
scroll to position [0, 0]
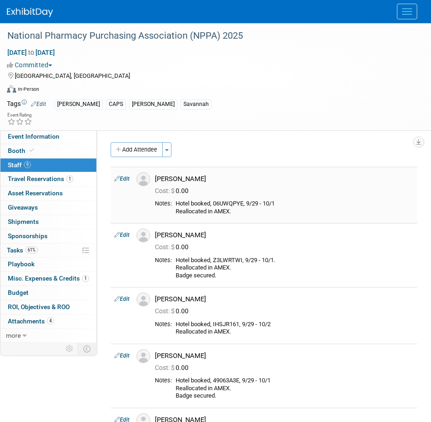
click at [129, 182] on link "Edit" at bounding box center [121, 179] width 15 height 6
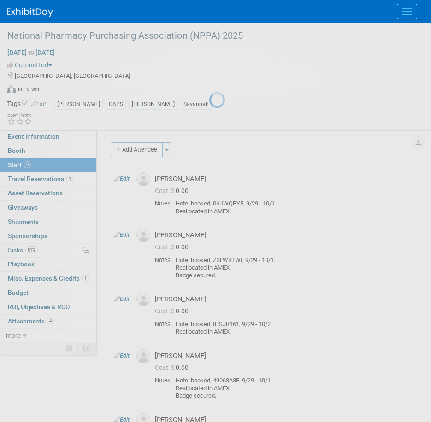
select select "6f793d79-6c23-4374-8087-2b7793a3f4d9"
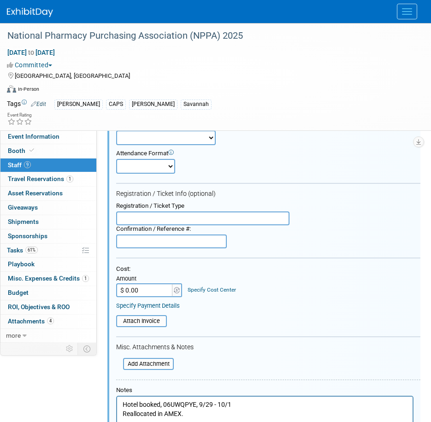
scroll to position [197, 0]
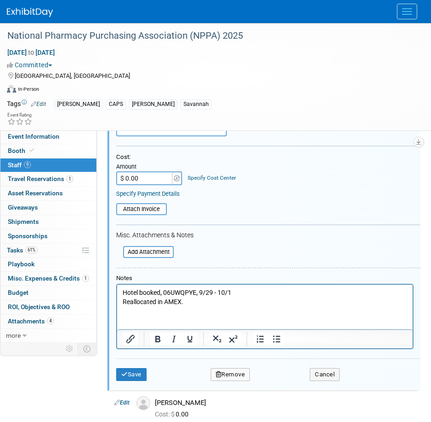
click at [231, 306] on p "Hotel booked, 06UWQPYE, 9/29 - 10/1 Reallocated in AMEX." at bounding box center [265, 297] width 285 height 18
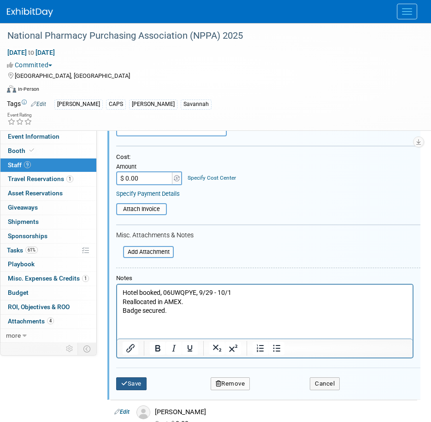
click at [133, 383] on button "Save" at bounding box center [131, 383] width 30 height 13
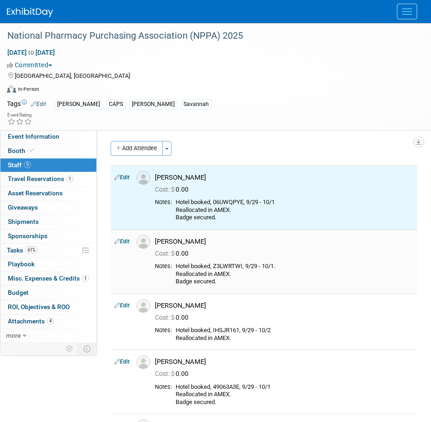
scroll to position [0, 0]
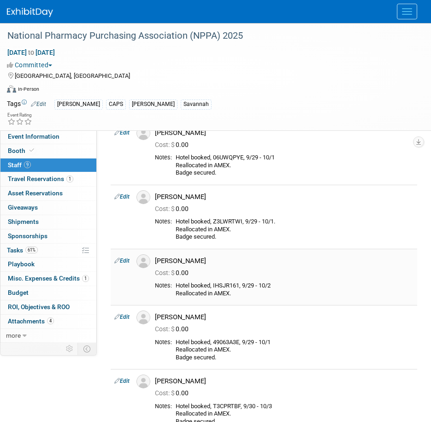
click at [124, 260] on link "Edit" at bounding box center [121, 261] width 15 height 6
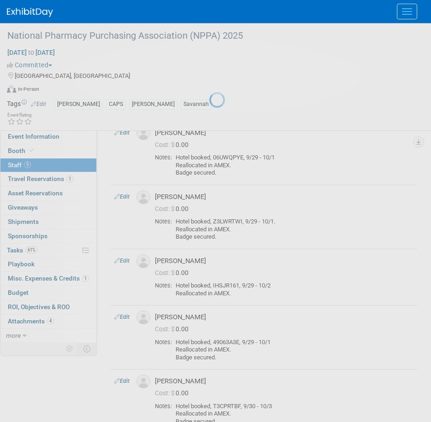
select select "ae06dff4-79a8-44d8-a505-e9d0d9e048ae"
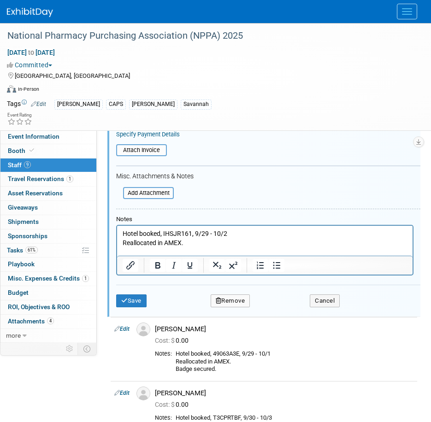
scroll to position [409, 0]
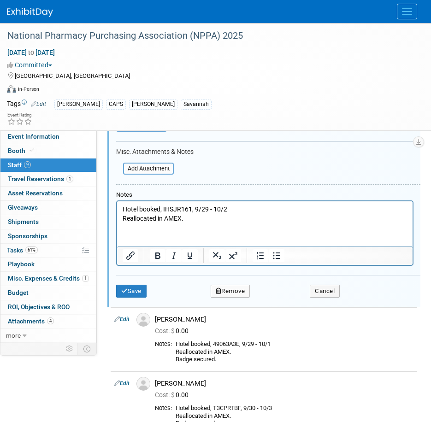
click at [232, 214] on p "Hotel booked, IHSJR161, 9/29 - 10/2 Reallocated in AMEX." at bounding box center [265, 214] width 285 height 18
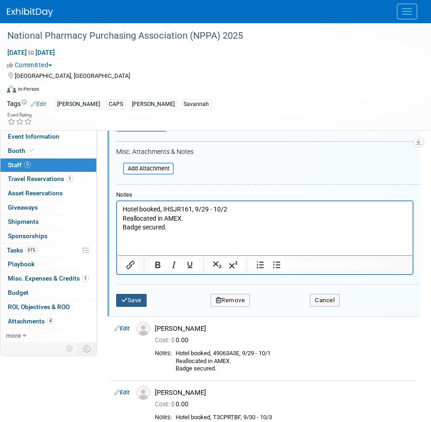
click at [146, 295] on button "Save" at bounding box center [131, 300] width 30 height 13
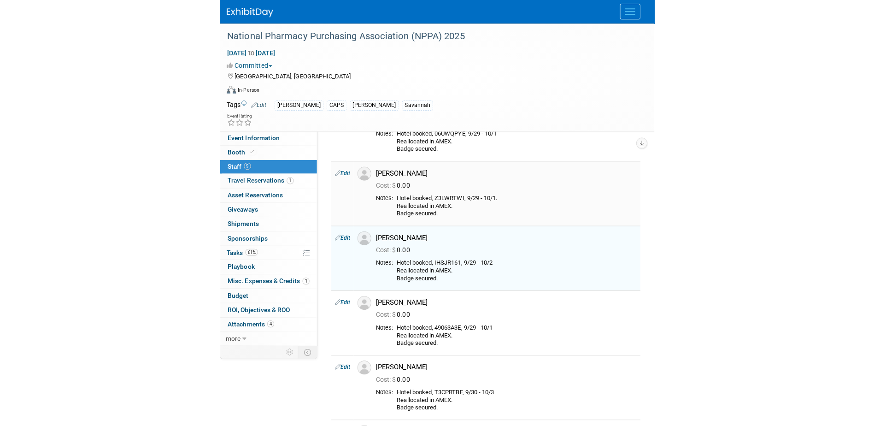
scroll to position [40, 0]
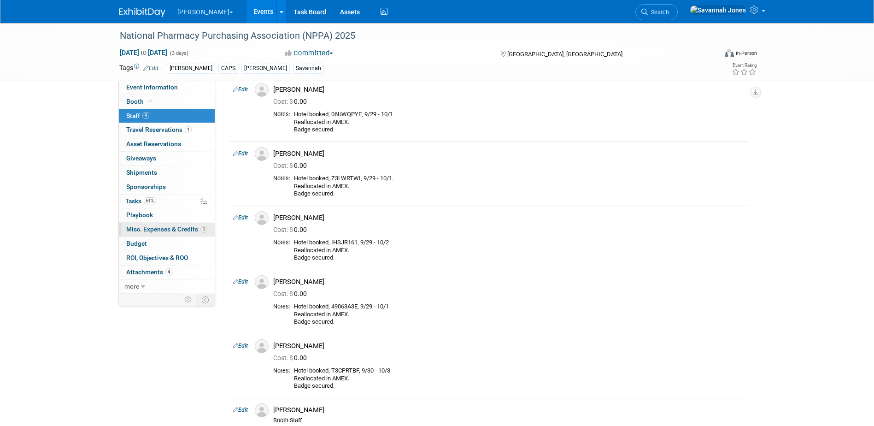
click at [179, 229] on span "Misc. Expenses & Credits 1" at bounding box center [166, 228] width 81 height 7
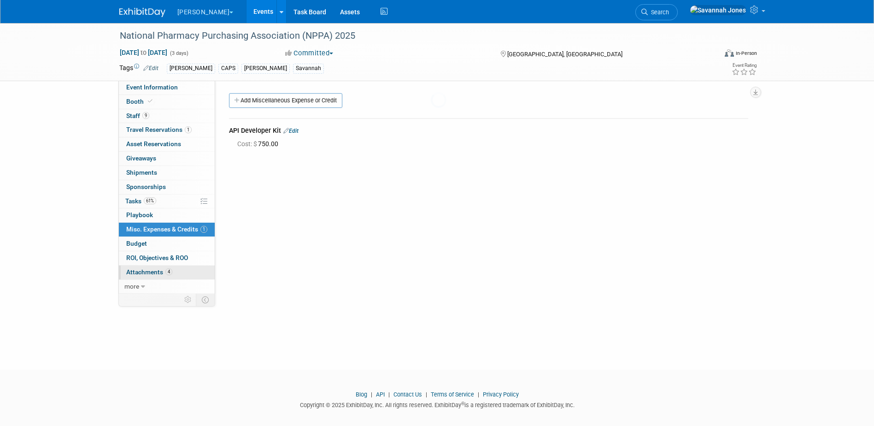
click at [179, 272] on link "4 Attachments 4" at bounding box center [167, 272] width 96 height 14
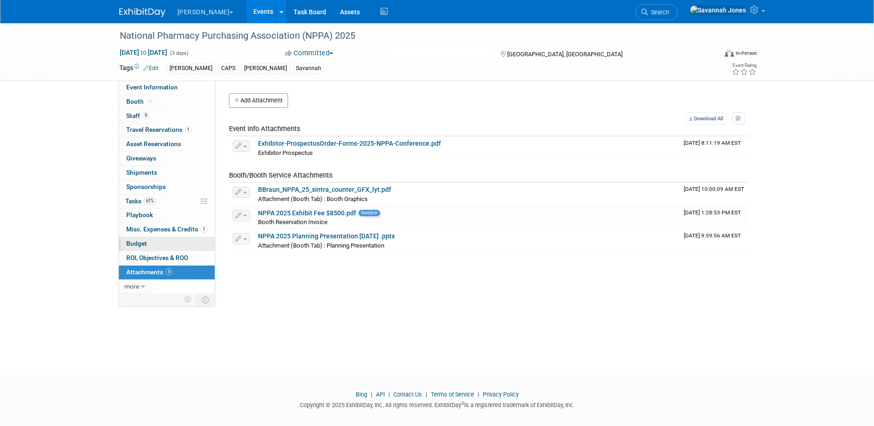
click at [175, 242] on link "Budget" at bounding box center [167, 244] width 96 height 14
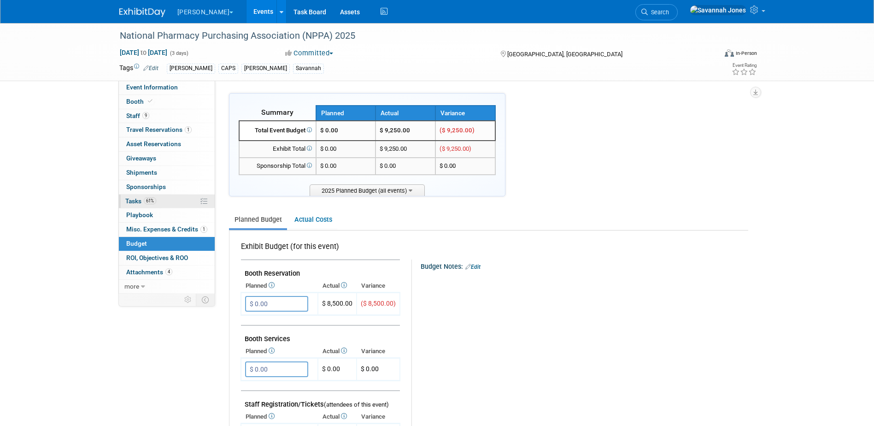
click at [169, 203] on link "61% Tasks 61%" at bounding box center [167, 201] width 96 height 14
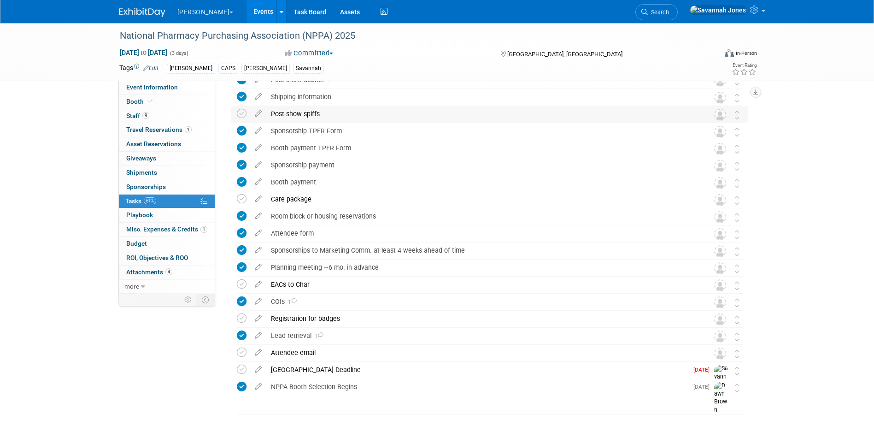
scroll to position [138, 0]
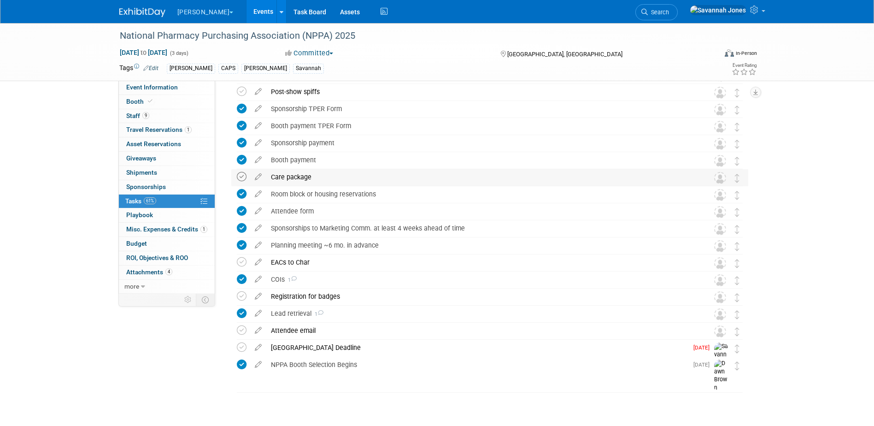
click at [237, 177] on icon at bounding box center [242, 177] width 10 height 10
click at [242, 263] on icon at bounding box center [242, 262] width 10 height 10
click at [243, 294] on icon at bounding box center [242, 296] width 10 height 10
click at [240, 348] on icon at bounding box center [242, 347] width 10 height 10
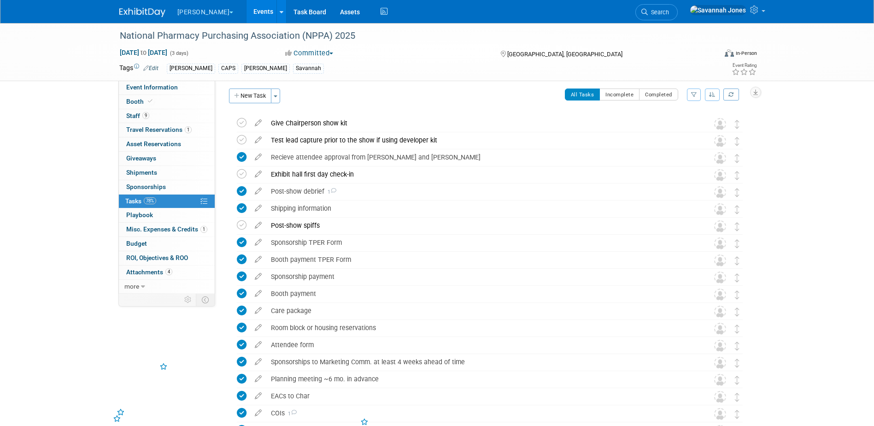
scroll to position [0, 0]
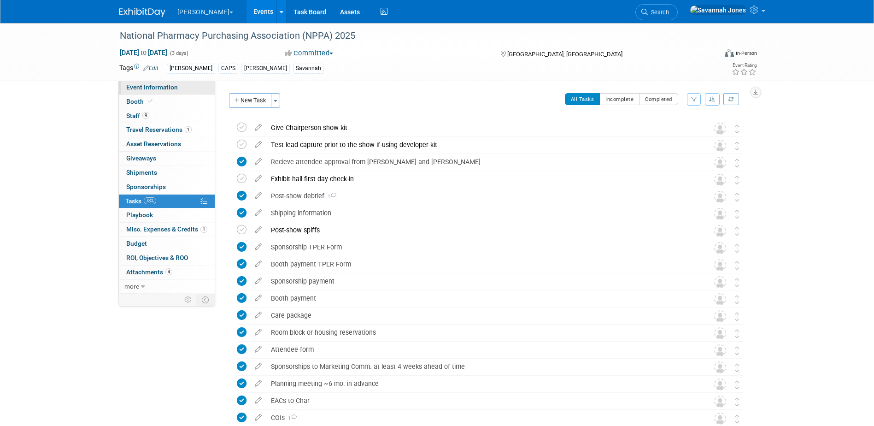
click at [162, 93] on link "Event Information" at bounding box center [167, 88] width 96 height 14
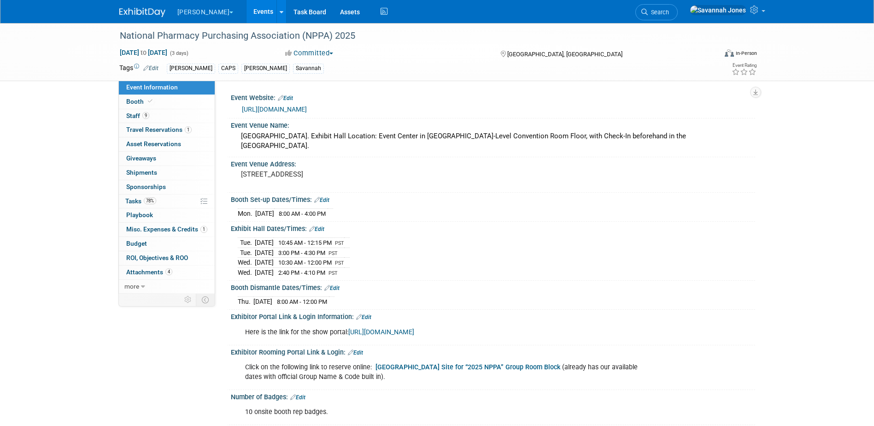
click at [175, 193] on link "0 Sponsorships 0" at bounding box center [167, 187] width 96 height 14
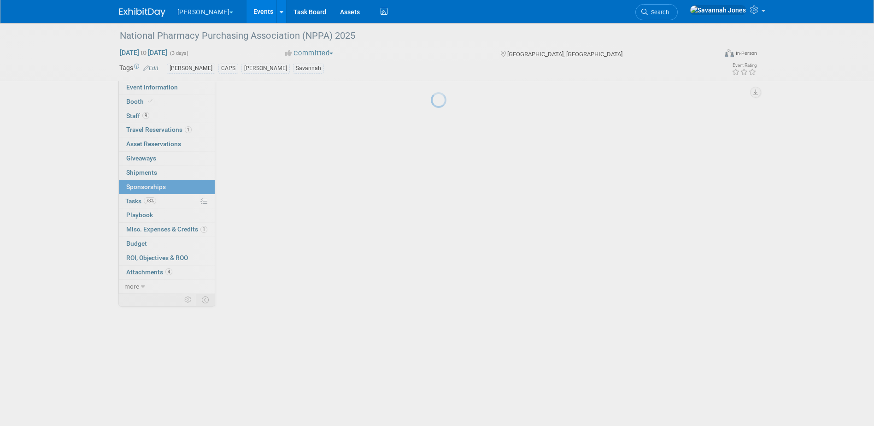
click at [431, 204] on div at bounding box center [437, 213] width 13 height 426
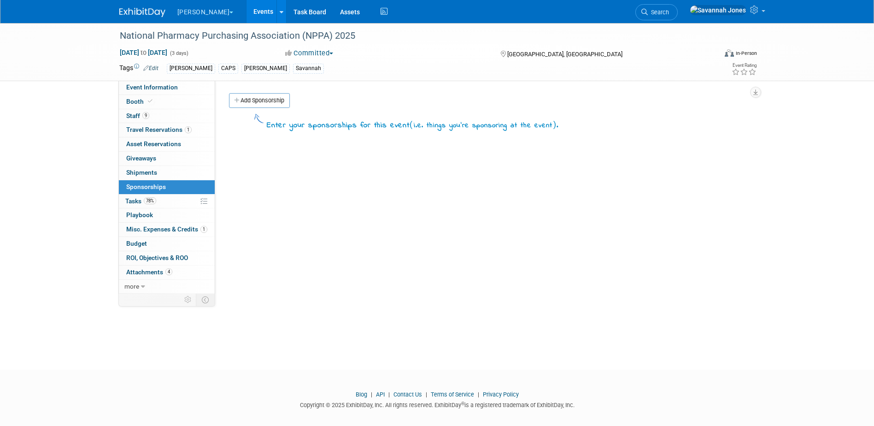
click at [175, 204] on link "78% Tasks 78%" at bounding box center [167, 201] width 96 height 14
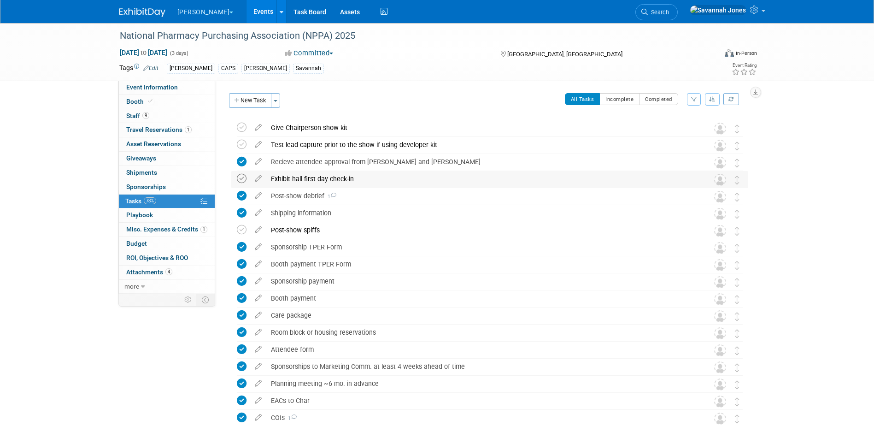
click at [243, 176] on icon at bounding box center [242, 179] width 10 height 10
click at [358, 122] on div "Give Chairperson show kit" at bounding box center [480, 128] width 429 height 16
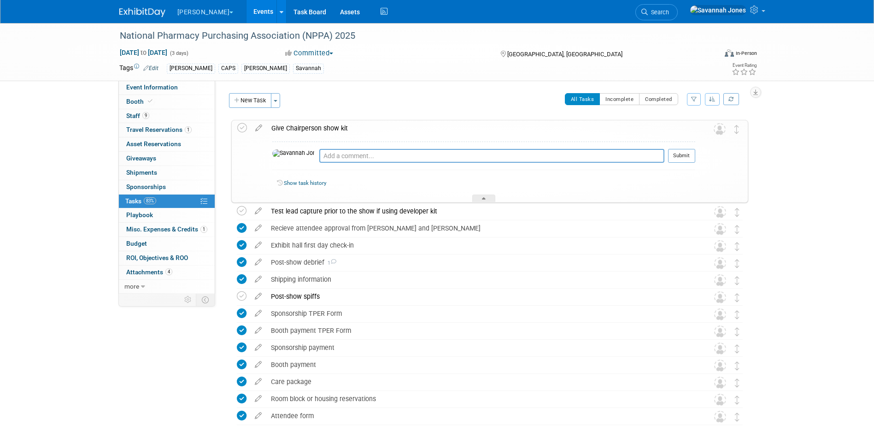
click at [358, 122] on div "Give Chairperson show kit" at bounding box center [481, 128] width 429 height 16
